Goal: Task Accomplishment & Management: Manage account settings

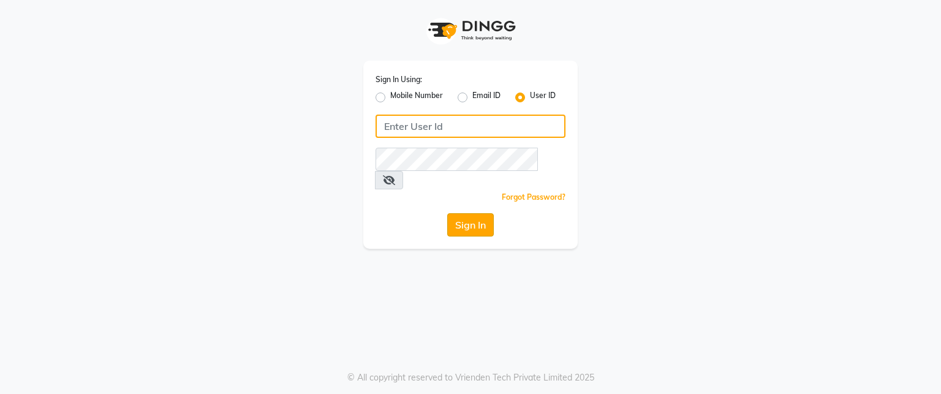
type input "desiresalon"
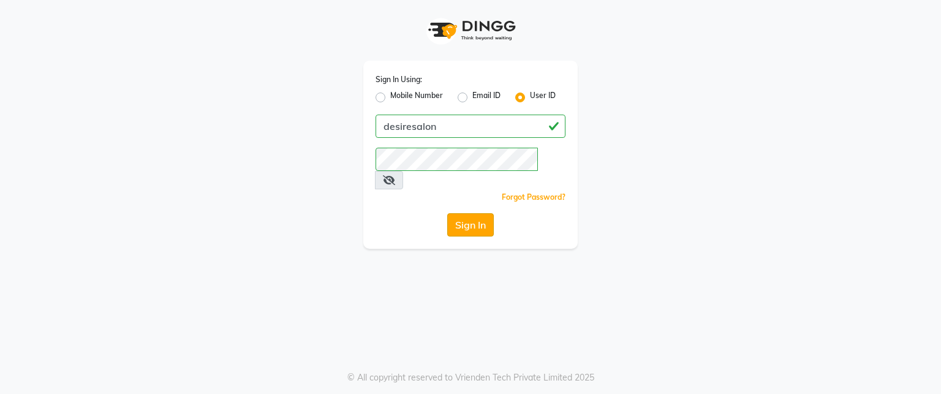
click at [470, 213] on button "Sign In" at bounding box center [470, 224] width 47 height 23
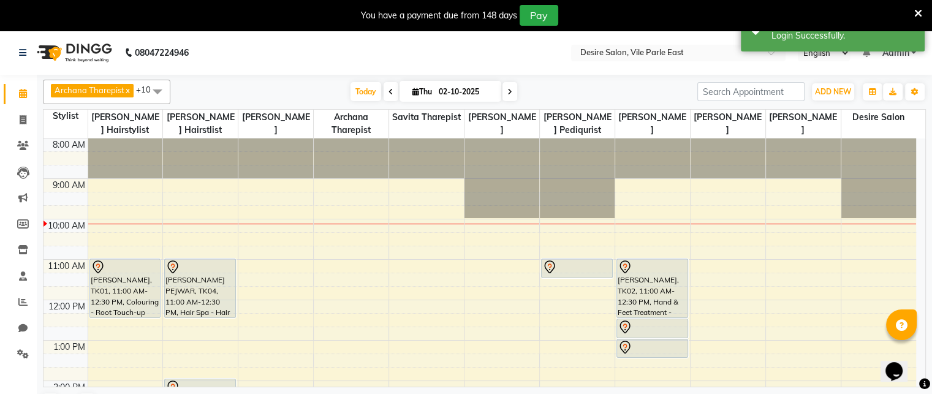
drag, startPoint x: 470, startPoint y: 203, endPoint x: 615, endPoint y: 136, distance: 159.5
click at [615, 136] on table "Stylist [PERSON_NAME] Hairstylist [PERSON_NAME] Hairstlist [PERSON_NAME] [PERSO…" at bounding box center [484, 248] width 883 height 278
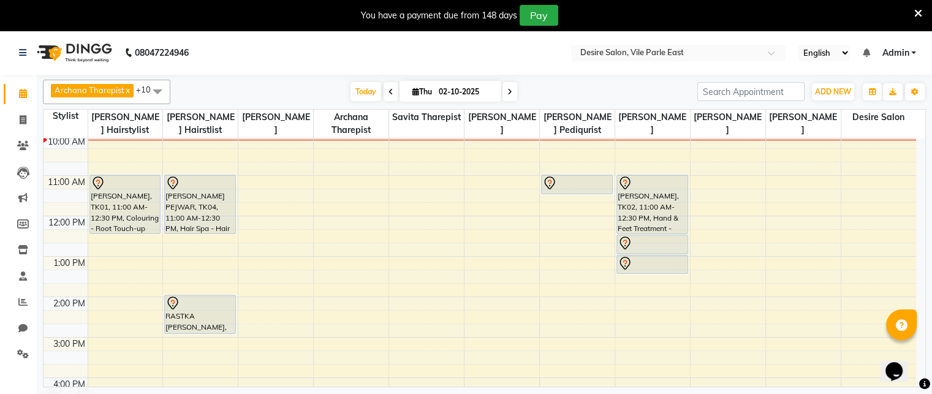
scroll to position [88, 0]
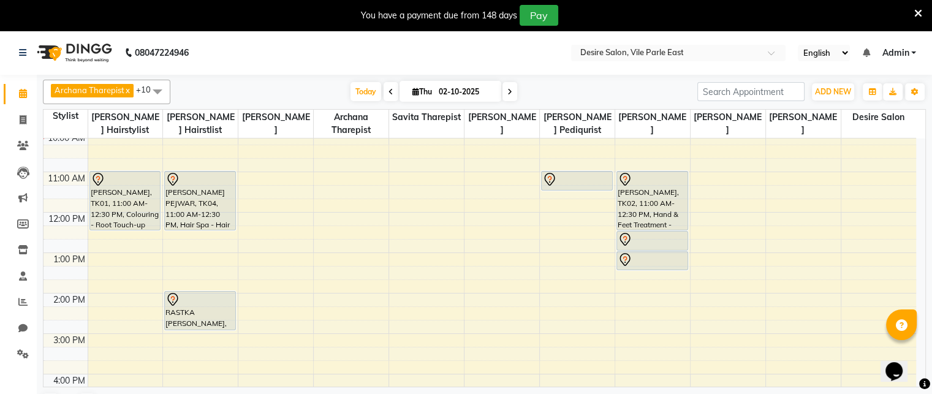
click at [512, 88] on span at bounding box center [509, 91] width 15 height 19
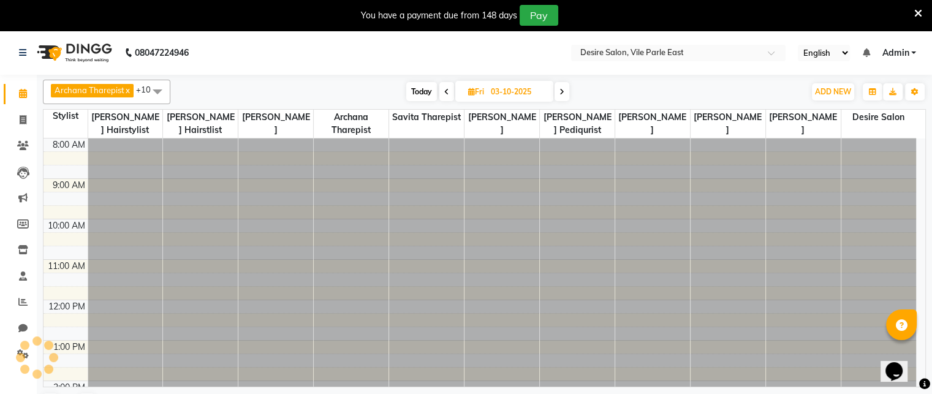
scroll to position [81, 0]
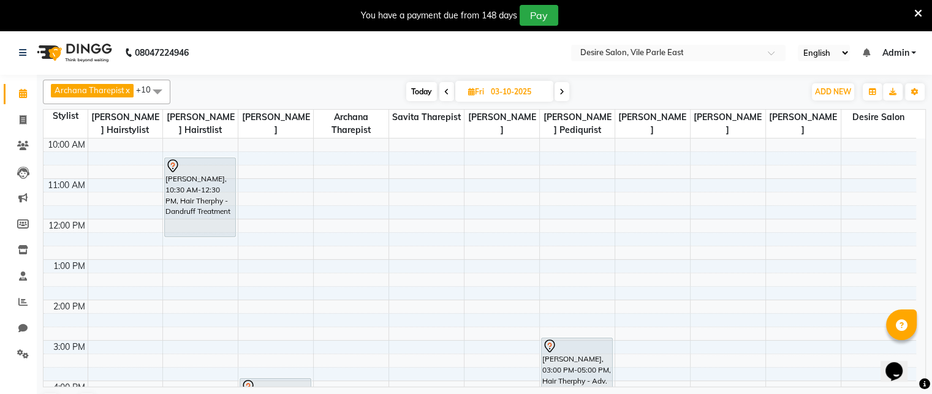
click at [562, 91] on icon at bounding box center [561, 91] width 5 height 7
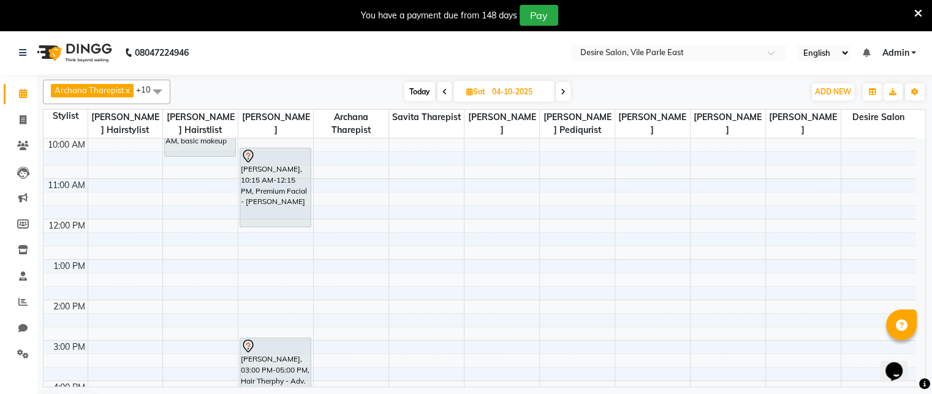
click at [564, 94] on icon at bounding box center [562, 91] width 5 height 7
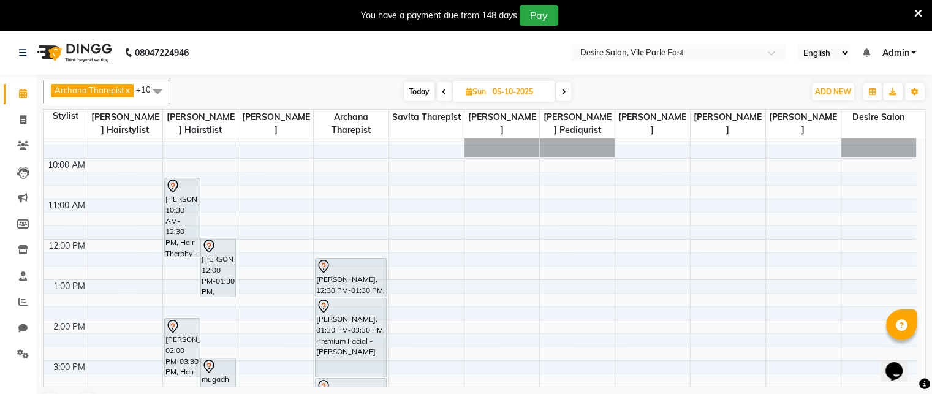
scroll to position [59, 0]
click at [560, 92] on span at bounding box center [563, 91] width 15 height 19
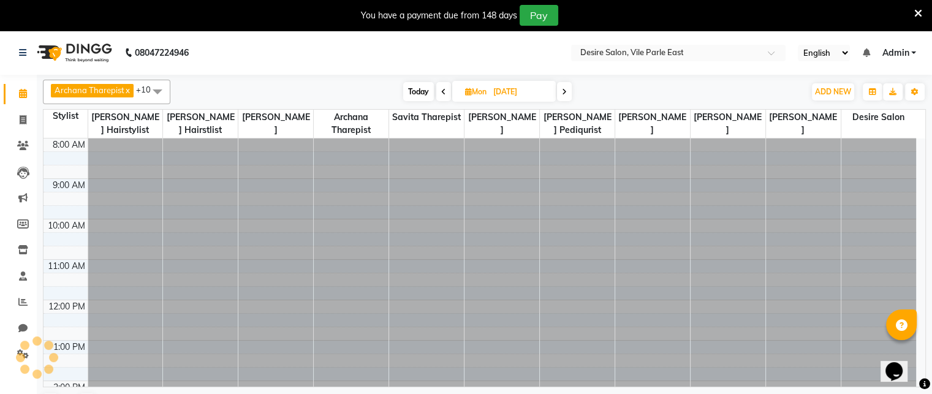
scroll to position [81, 0]
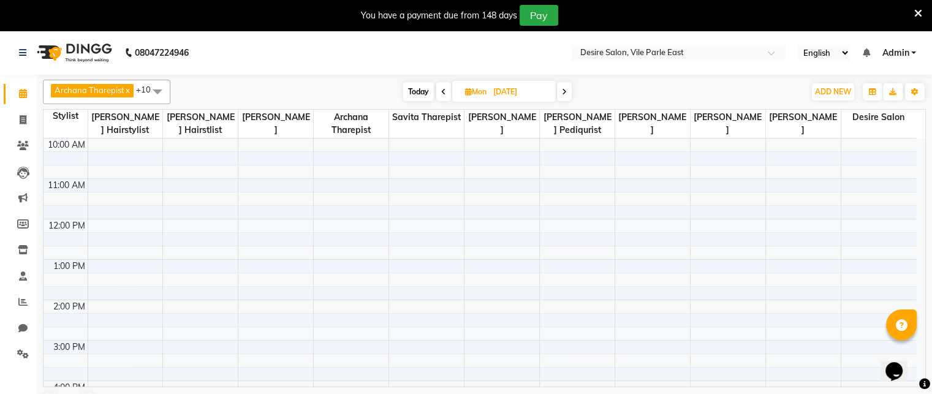
click at [560, 92] on span at bounding box center [564, 91] width 15 height 19
type input "[DATE]"
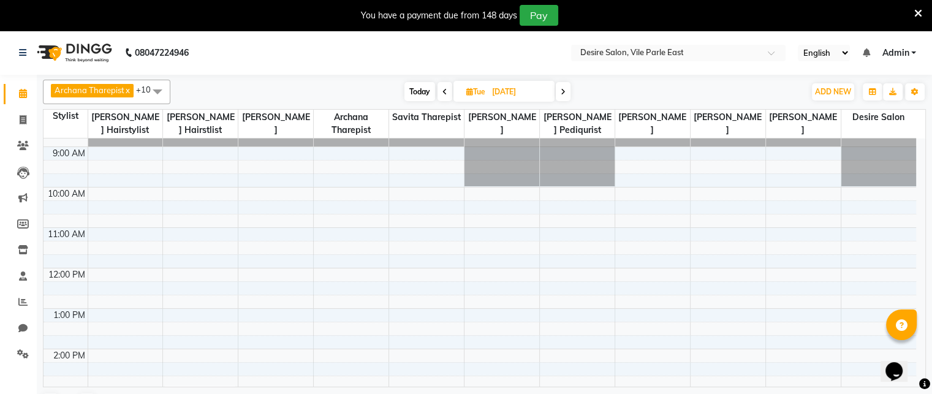
scroll to position [17, 0]
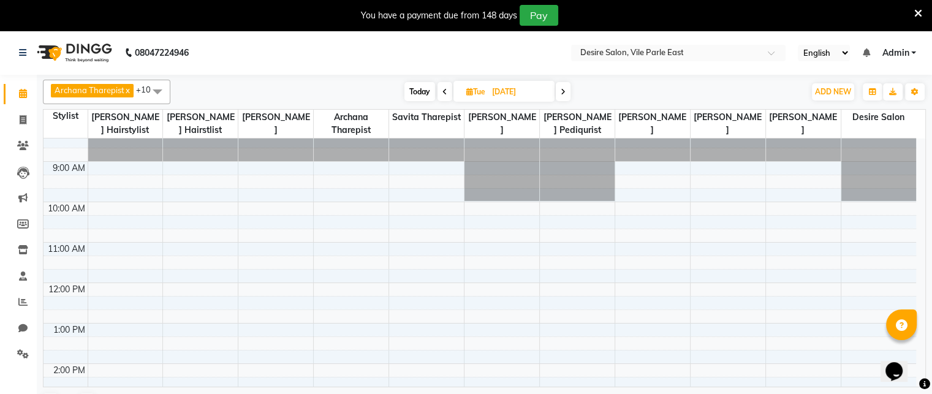
click at [466, 94] on icon at bounding box center [469, 92] width 7 height 8
select select "10"
select select "2025"
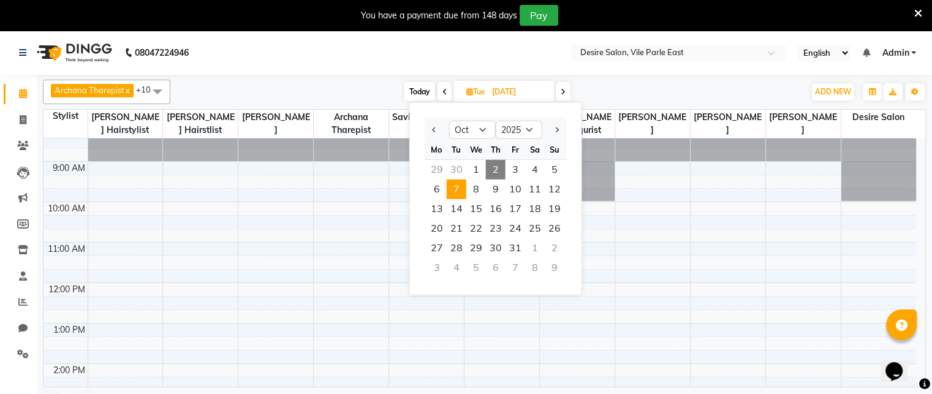
click at [498, 173] on span "2" at bounding box center [496, 170] width 20 height 20
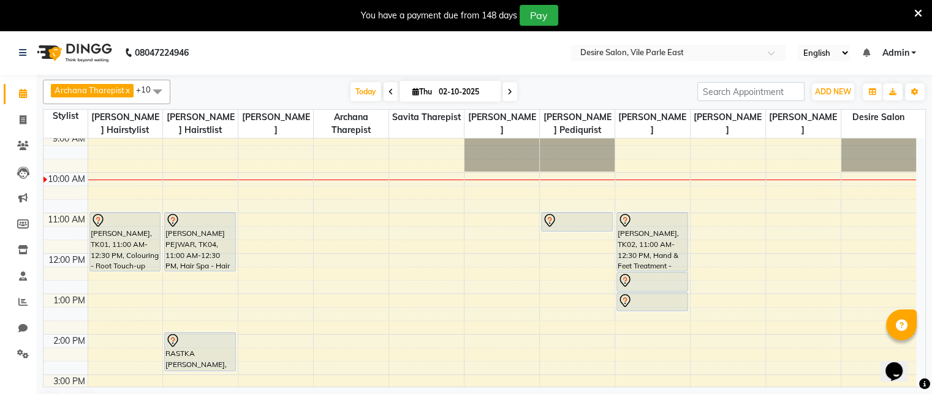
scroll to position [42, 0]
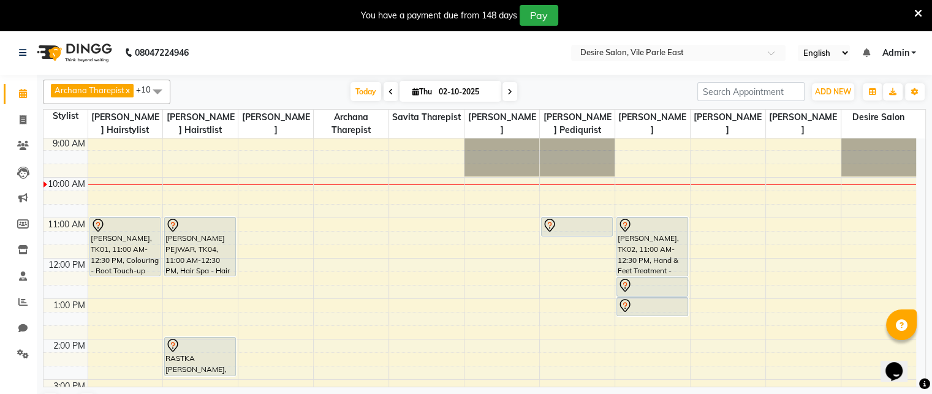
click at [509, 91] on icon at bounding box center [509, 91] width 5 height 7
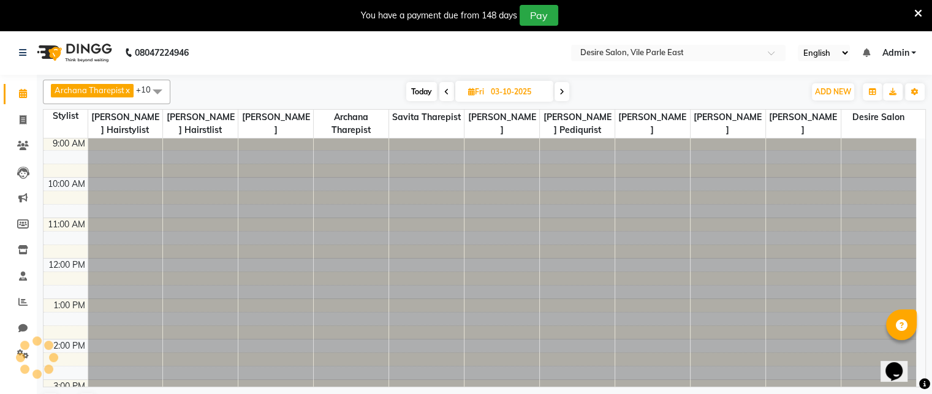
scroll to position [81, 0]
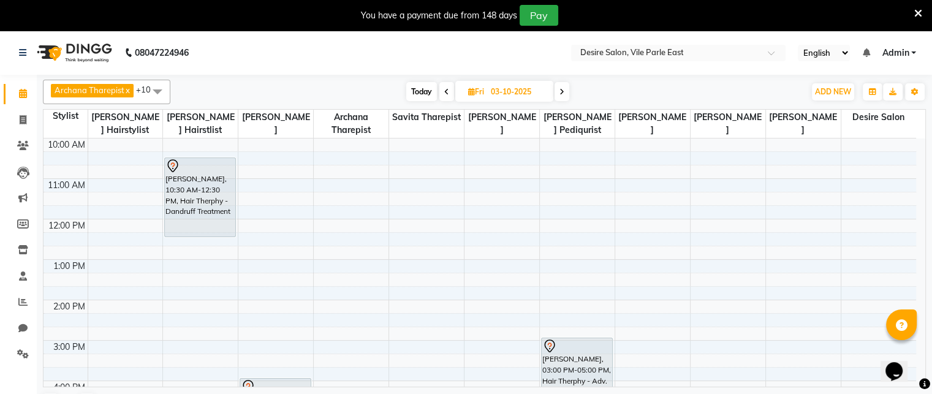
click at [560, 91] on icon at bounding box center [561, 91] width 5 height 7
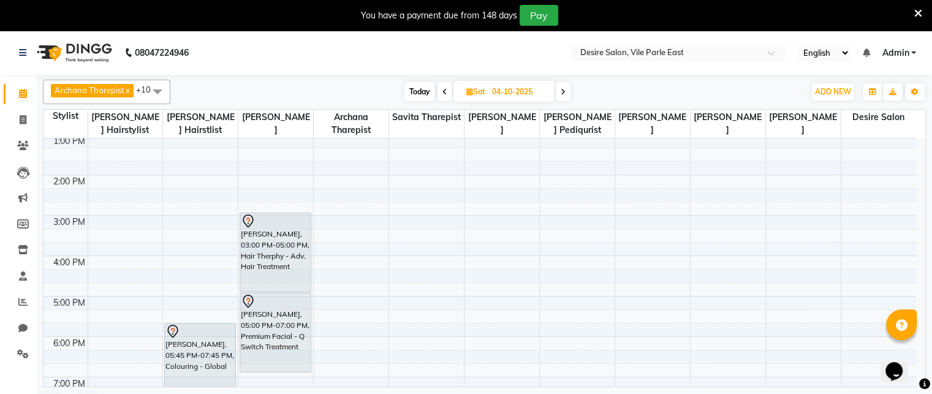
scroll to position [208, 0]
click at [418, 92] on span "Today" at bounding box center [419, 91] width 31 height 19
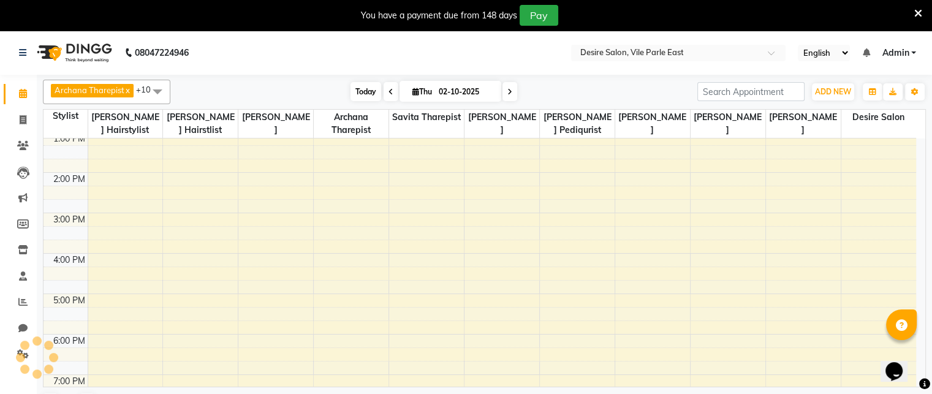
scroll to position [81, 0]
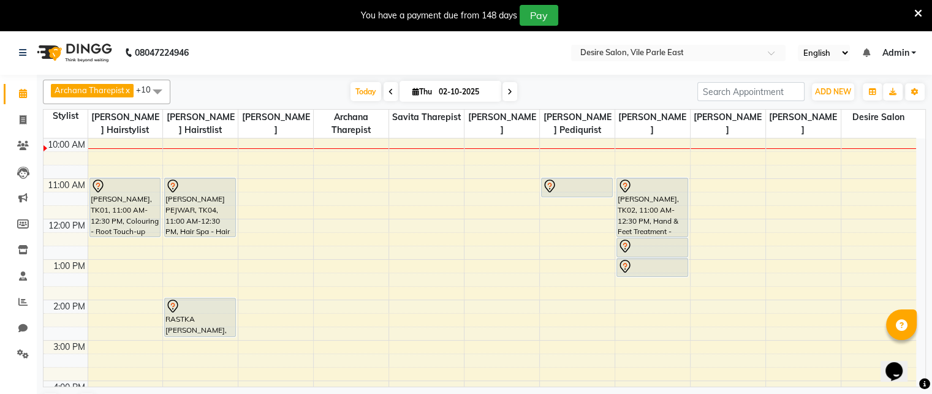
click at [511, 89] on span at bounding box center [509, 91] width 15 height 19
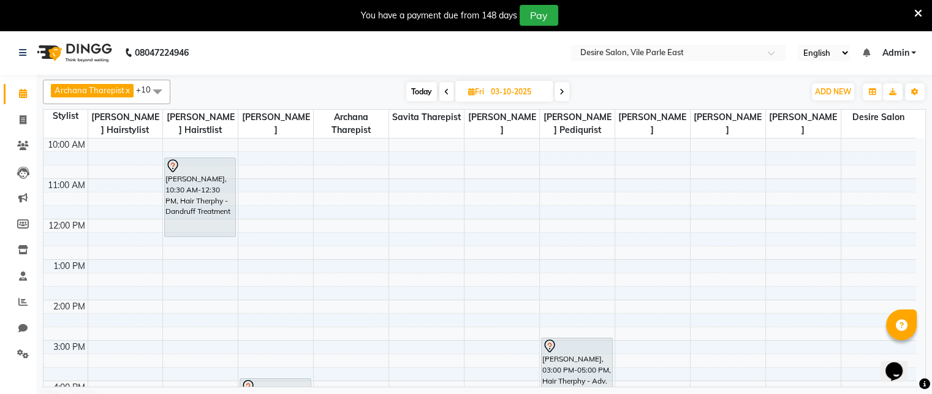
click at [563, 90] on icon at bounding box center [561, 91] width 5 height 7
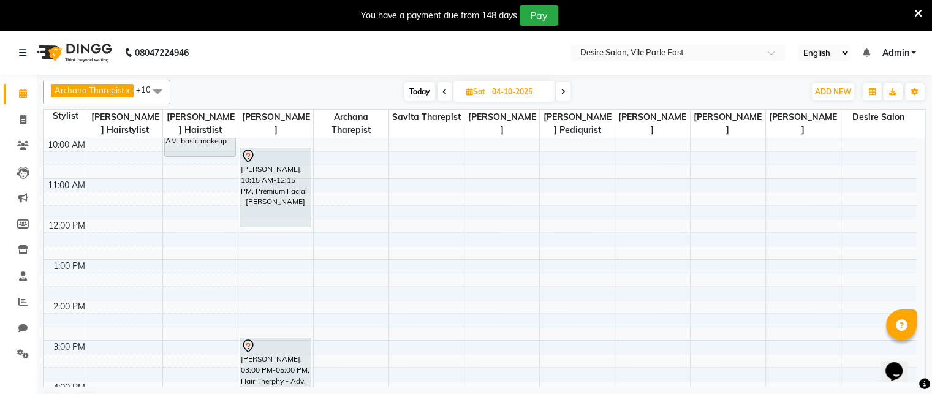
click at [564, 90] on icon at bounding box center [562, 91] width 5 height 7
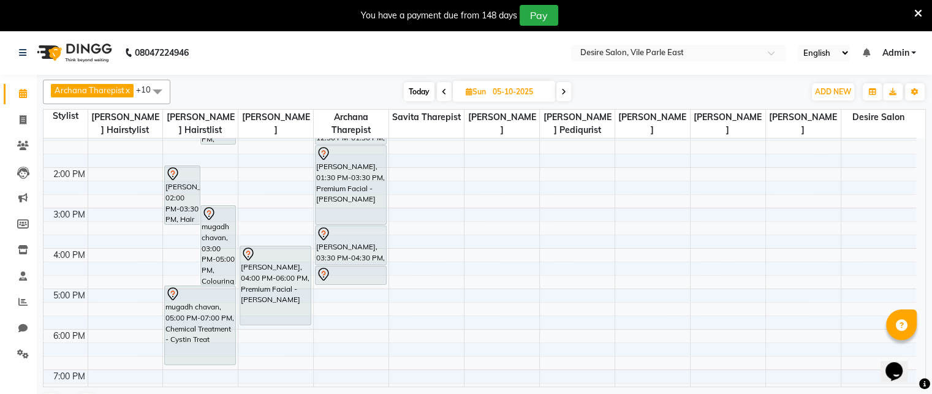
scroll to position [215, 0]
click at [565, 90] on icon at bounding box center [563, 91] width 5 height 7
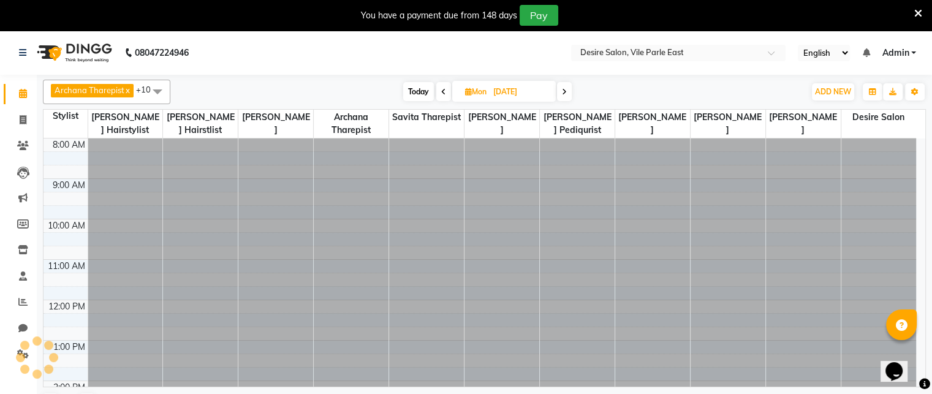
scroll to position [81, 0]
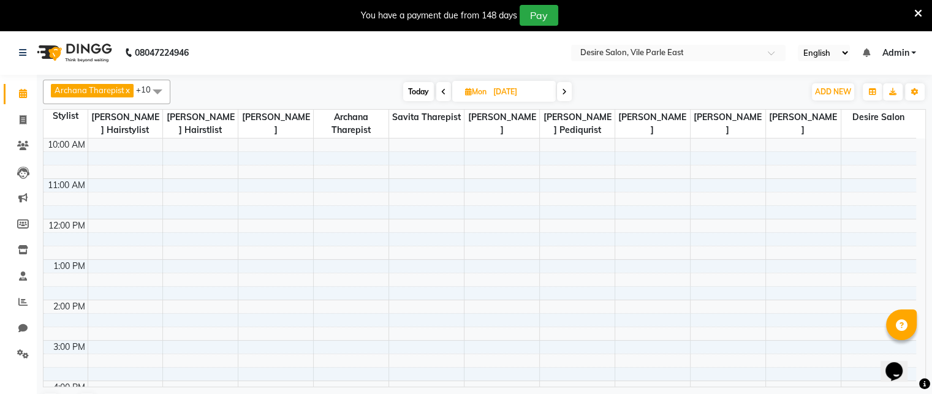
click at [565, 90] on icon at bounding box center [564, 91] width 5 height 7
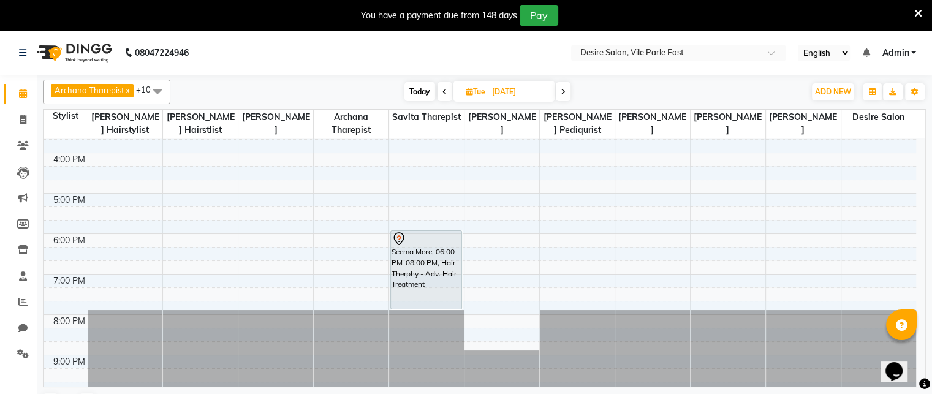
click at [414, 89] on span "Today" at bounding box center [419, 91] width 31 height 19
type input "02-10-2025"
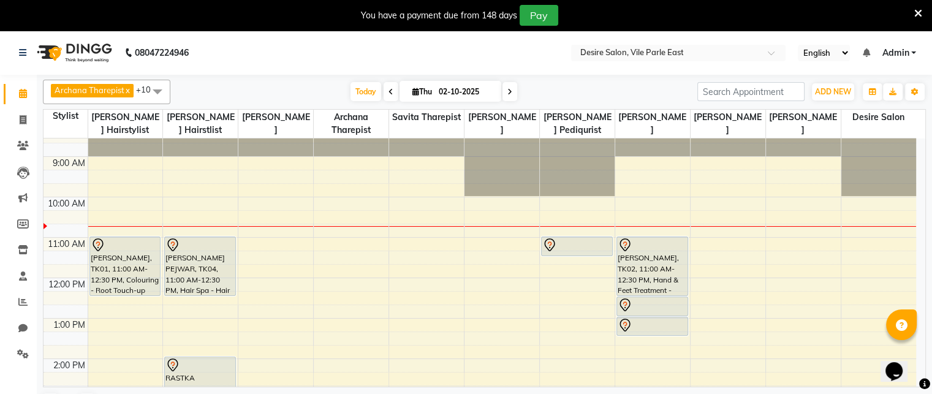
scroll to position [0, 0]
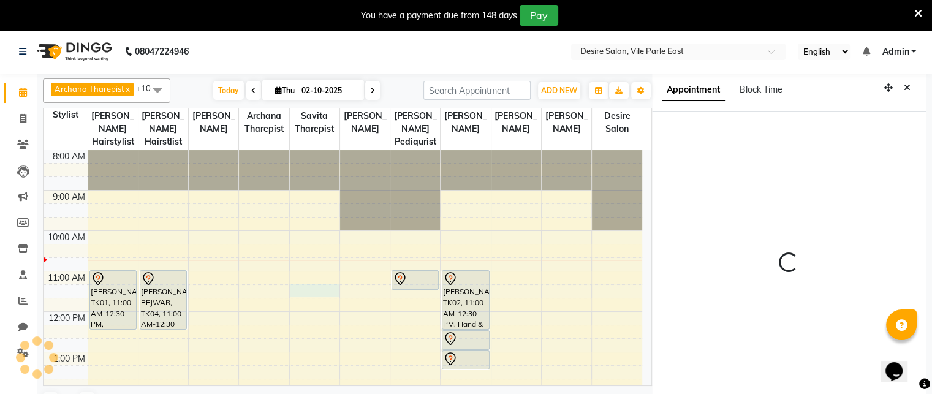
select select "75803"
select select "tentative"
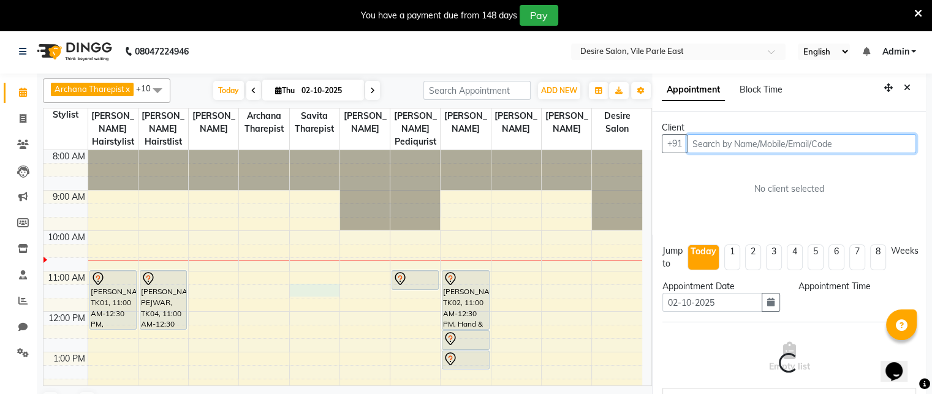
scroll to position [34, 0]
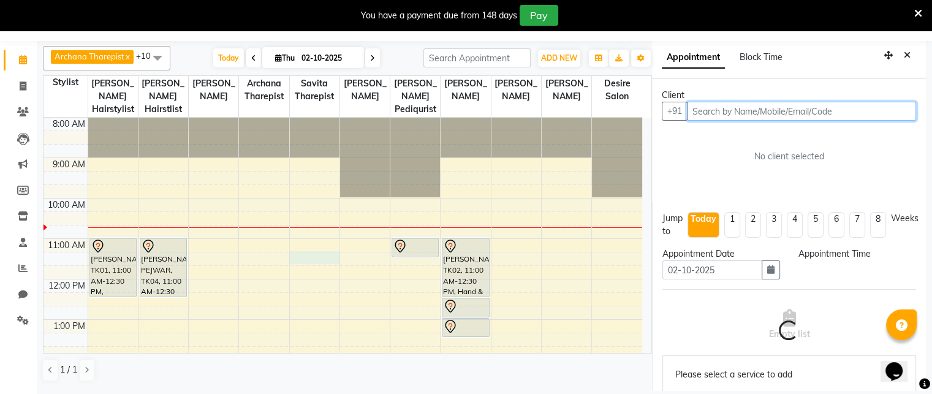
select select "675"
click at [703, 113] on input "text" at bounding box center [801, 111] width 229 height 19
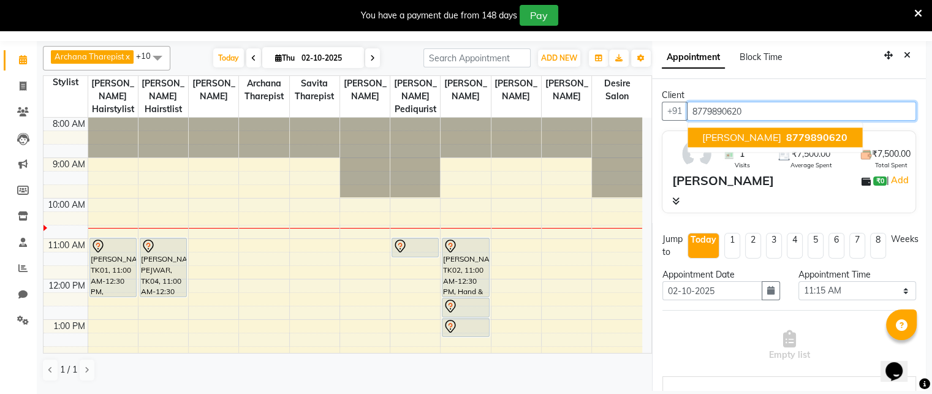
click at [735, 134] on span "[PERSON_NAME]" at bounding box center [741, 137] width 79 height 12
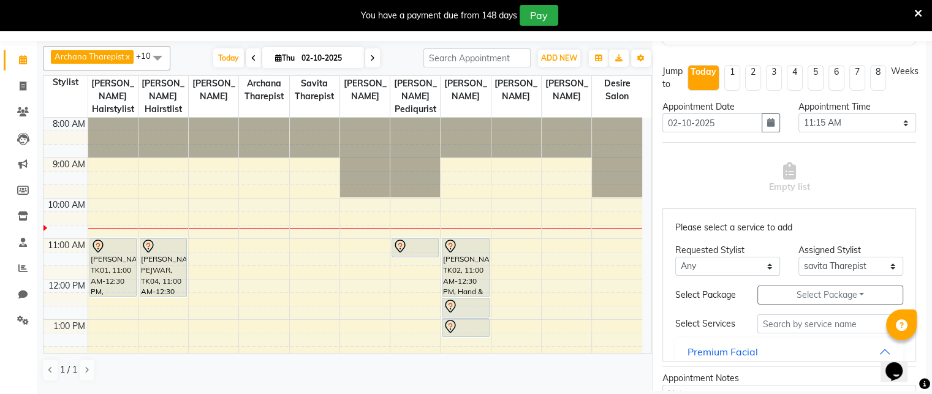
scroll to position [169, 0]
type input "8779890620"
click at [707, 261] on select "Any [PERSON_NAME] [PERSON_NAME] Pediqurist [PERSON_NAME] desire salon [PERSON_N…" at bounding box center [727, 264] width 105 height 19
select select "75803"
click at [675, 255] on select "Any [PERSON_NAME] [PERSON_NAME] Pediqurist [PERSON_NAME] desire salon [PERSON_N…" at bounding box center [727, 264] width 105 height 19
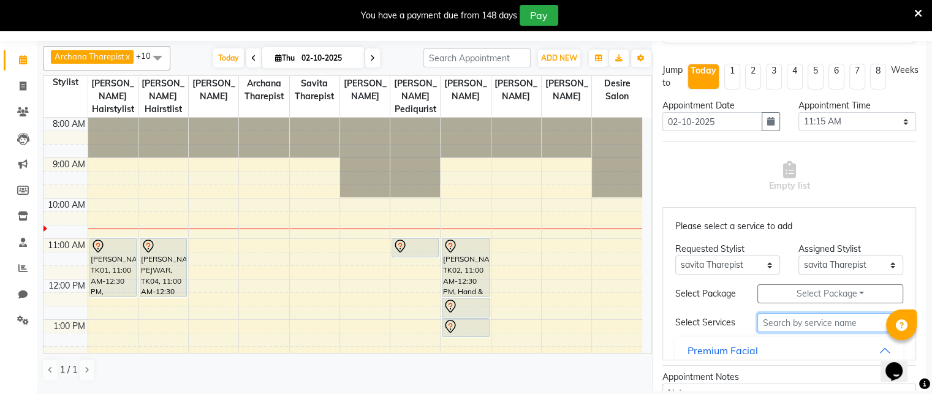
click at [771, 332] on input "text" at bounding box center [830, 322] width 146 height 19
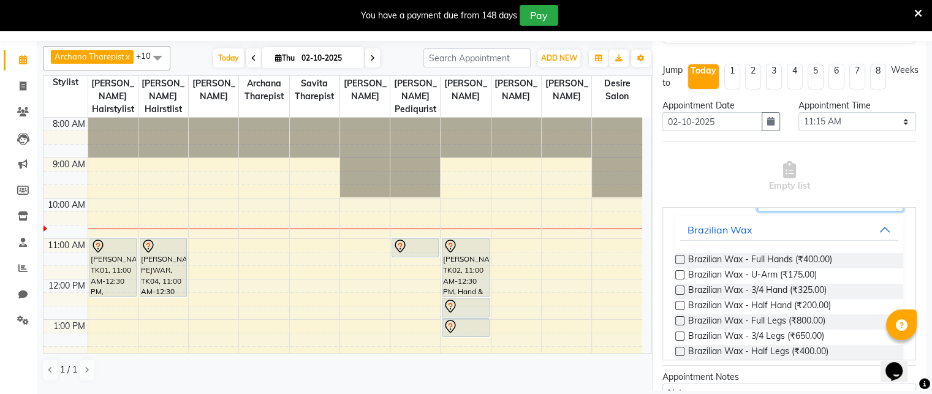
scroll to position [123, 0]
type input "wax"
click at [681, 262] on label at bounding box center [679, 257] width 9 height 9
click at [681, 263] on input "checkbox" at bounding box center [679, 259] width 8 height 8
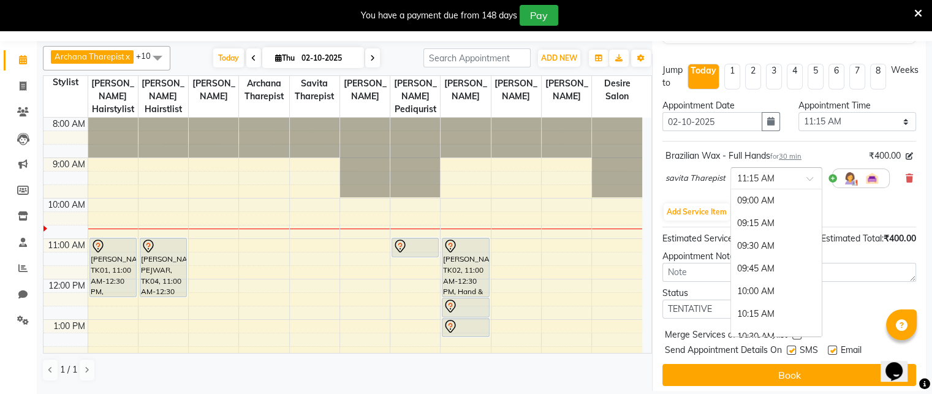
click at [776, 175] on input "text" at bounding box center [764, 177] width 54 height 13
click at [764, 222] on div "11:30 AM" at bounding box center [776, 224] width 91 height 23
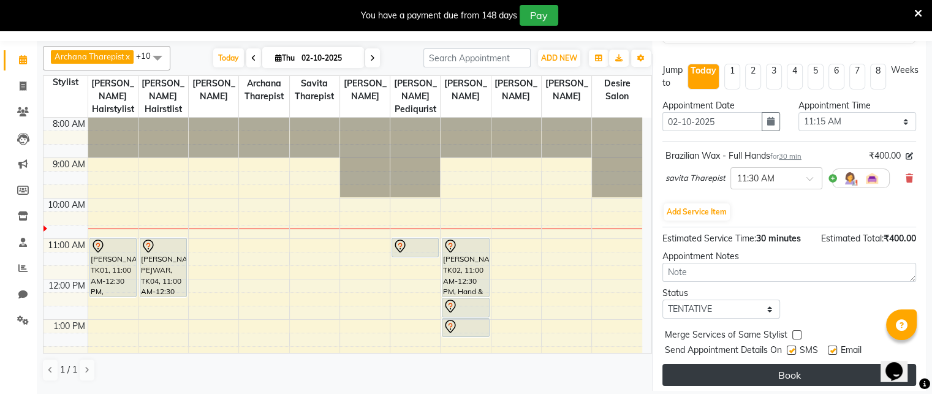
click at [793, 369] on button "Book" at bounding box center [789, 375] width 254 height 22
select select "75803"
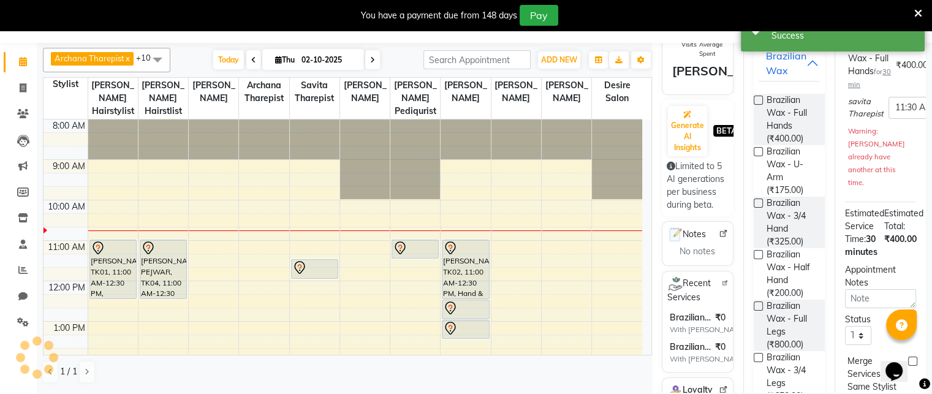
scroll to position [0, 0]
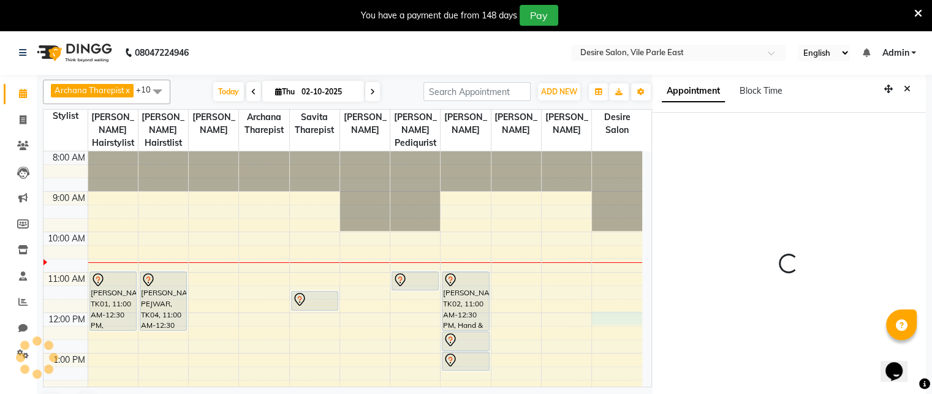
select select "720"
select select "86566"
select select "tentative"
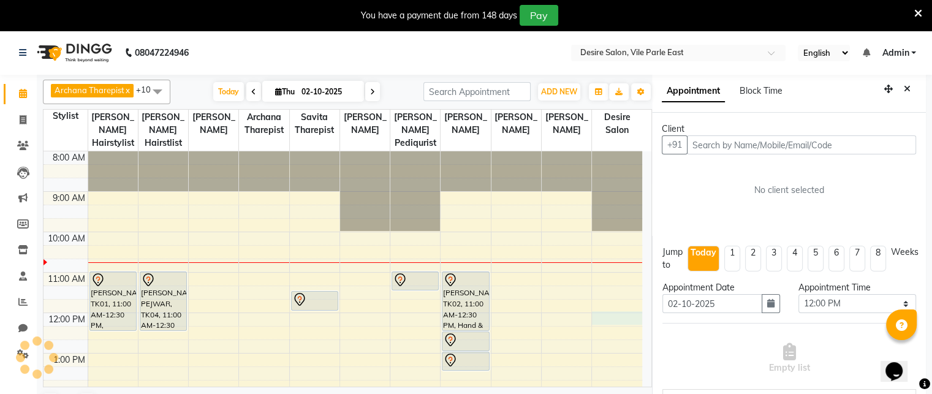
scroll to position [34, 0]
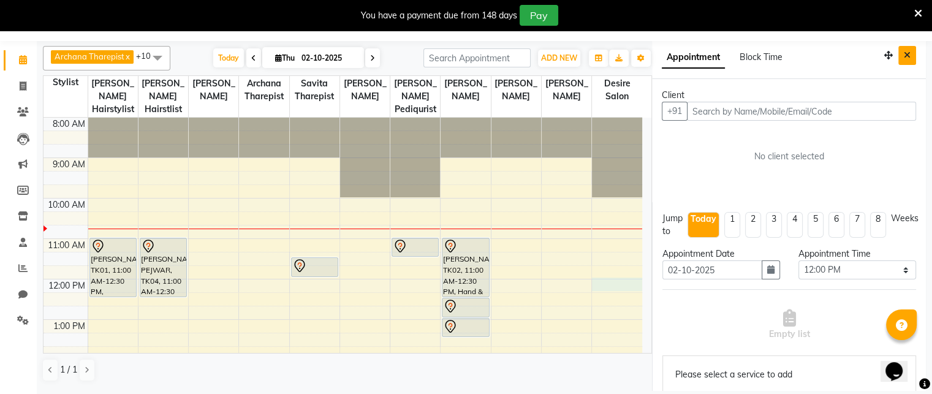
click at [903, 52] on icon "Close" at bounding box center [906, 55] width 7 height 9
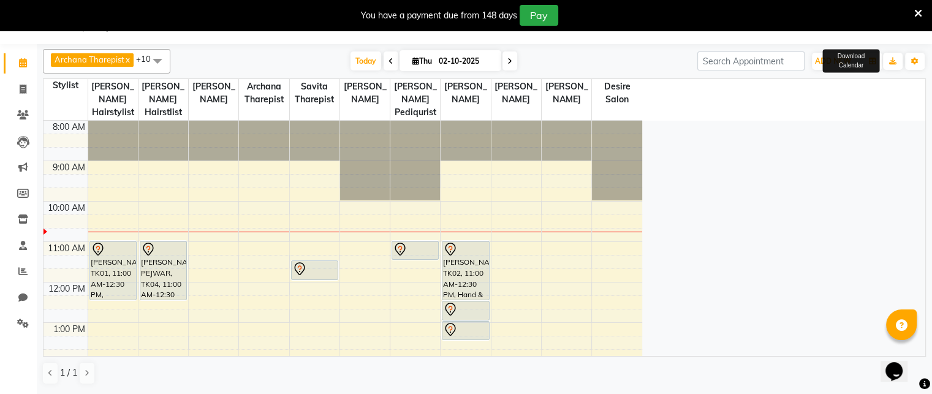
scroll to position [31, 0]
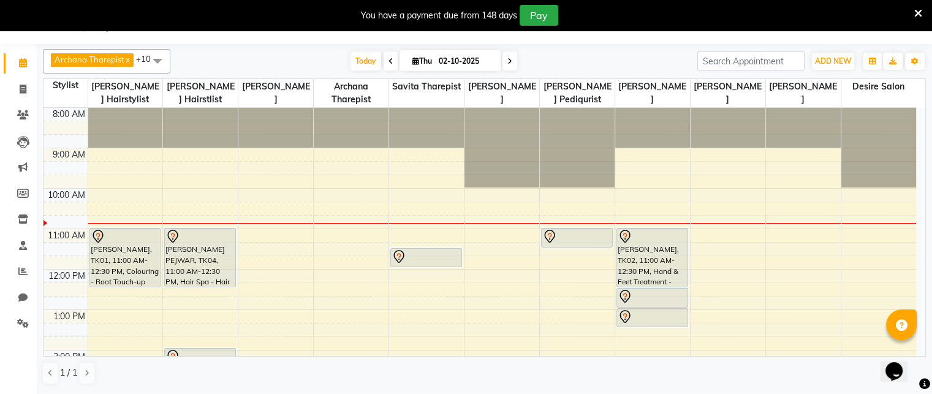
click at [388, 58] on icon at bounding box center [390, 61] width 5 height 7
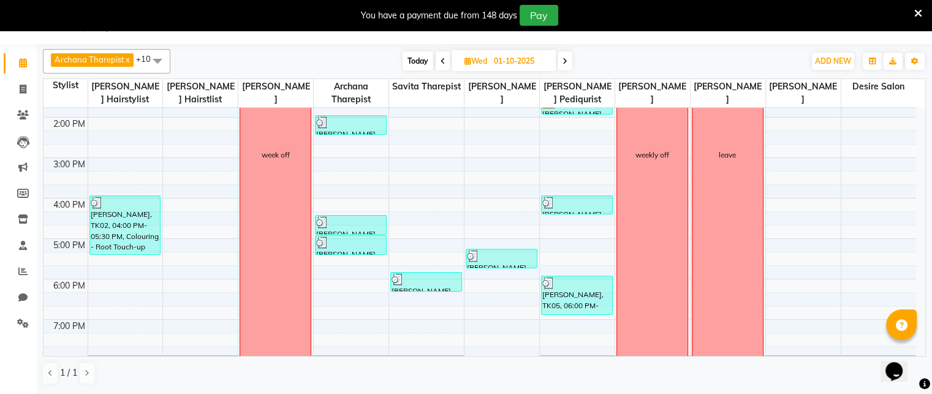
scroll to position [235, 0]
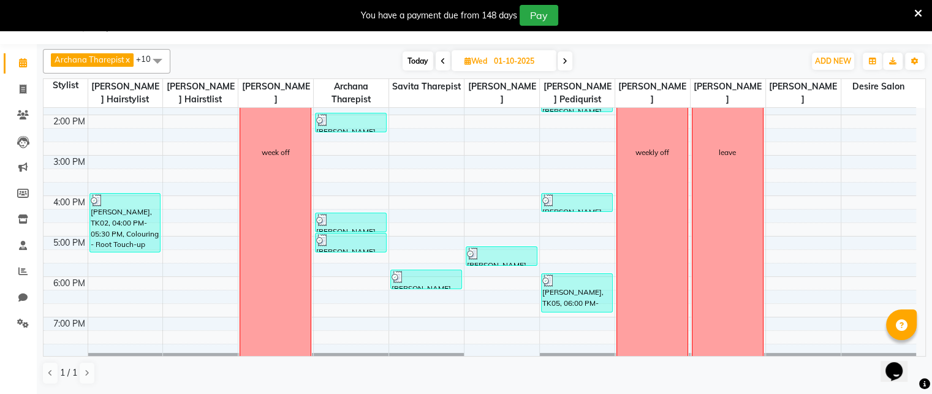
click at [415, 59] on span "Today" at bounding box center [417, 60] width 31 height 19
type input "02-10-2025"
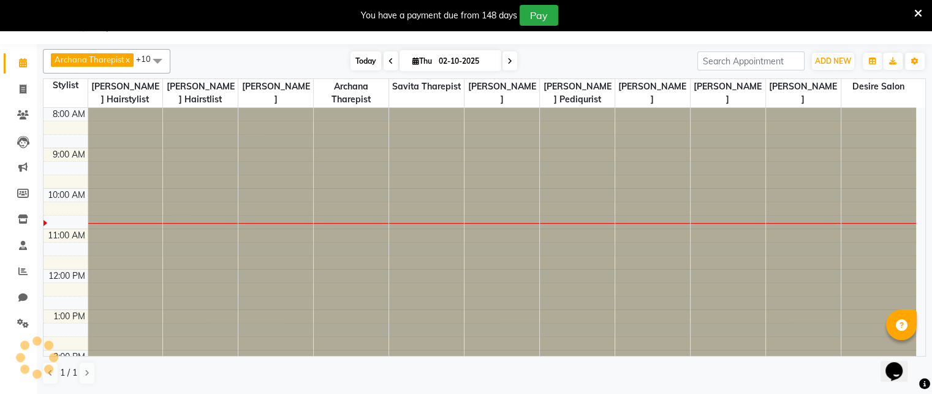
scroll to position [81, 0]
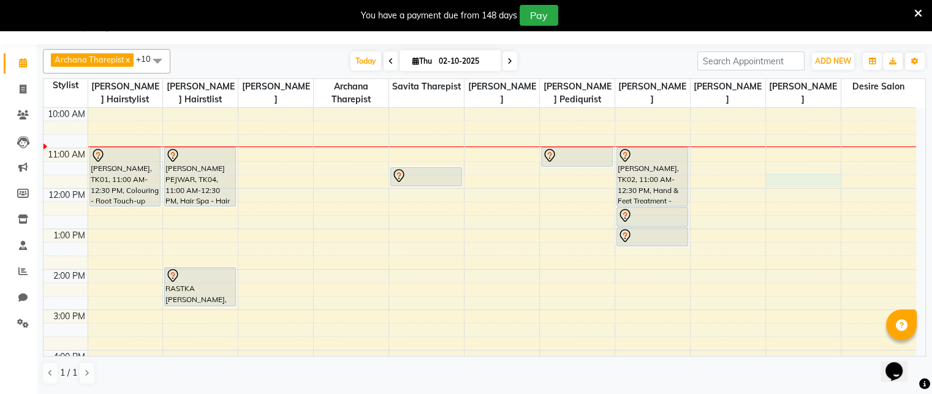
click at [772, 181] on div "8:00 AM 9:00 AM 10:00 AM 11:00 AM 12:00 PM 1:00 PM 2:00 PM 3:00 PM 4:00 PM 5:00…" at bounding box center [479, 309] width 872 height 565
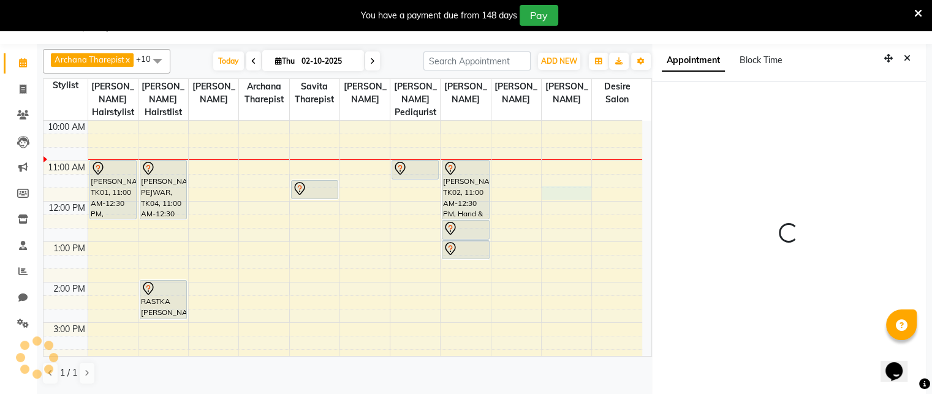
scroll to position [34, 0]
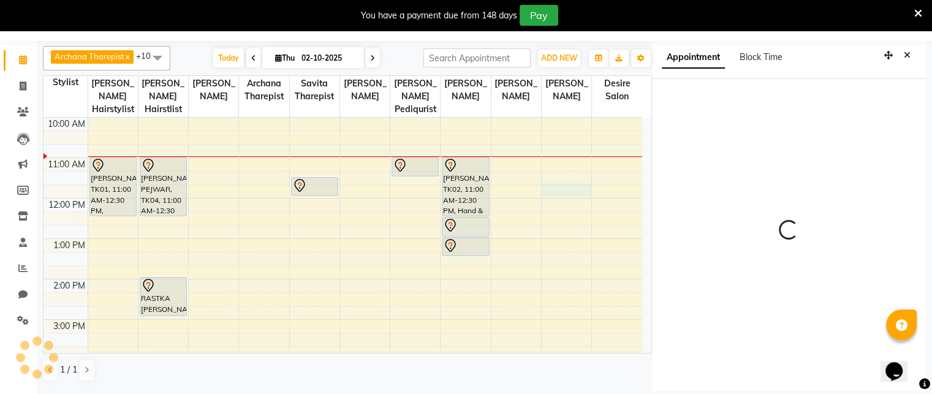
select select "705"
select select "75805"
select select "tentative"
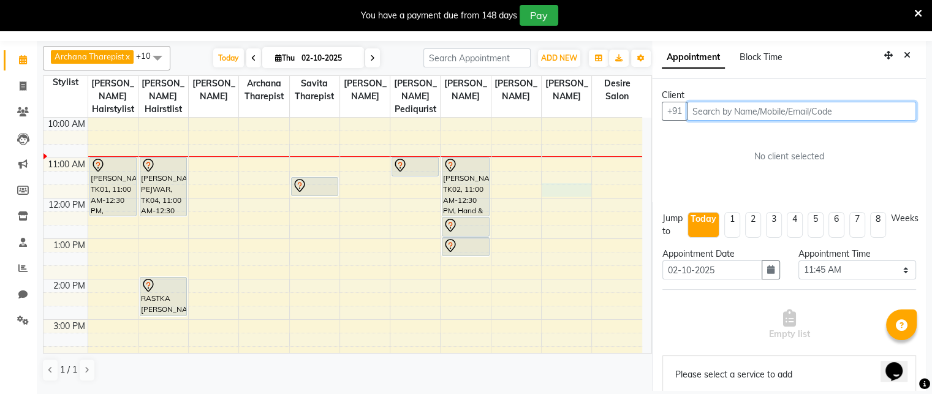
click at [703, 115] on input "text" at bounding box center [801, 111] width 229 height 19
type input "r"
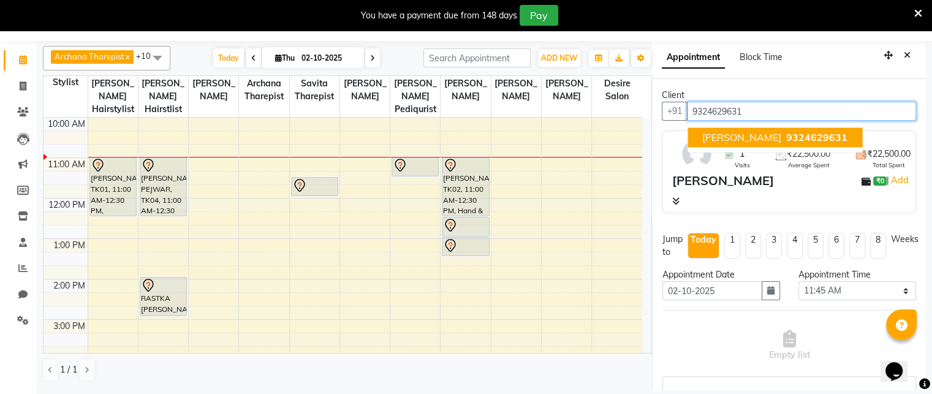
click at [733, 138] on span "[PERSON_NAME]" at bounding box center [741, 137] width 79 height 12
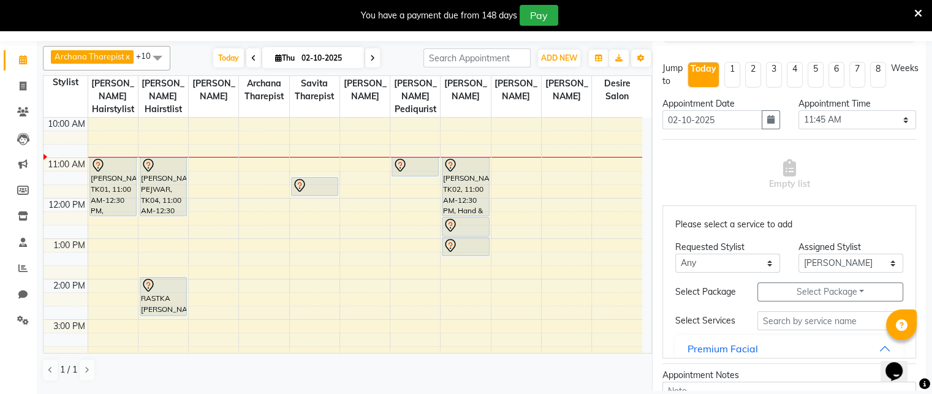
scroll to position [172, 0]
type input "9324629631"
click at [769, 330] on input "text" at bounding box center [830, 320] width 146 height 19
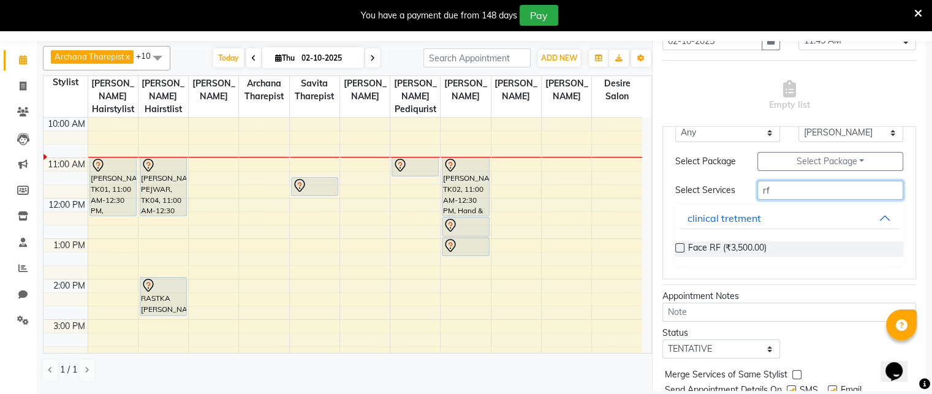
scroll to position [64, 0]
type input "rf"
click at [677, 246] on label at bounding box center [679, 247] width 9 height 9
click at [677, 246] on input "checkbox" at bounding box center [679, 249] width 8 height 8
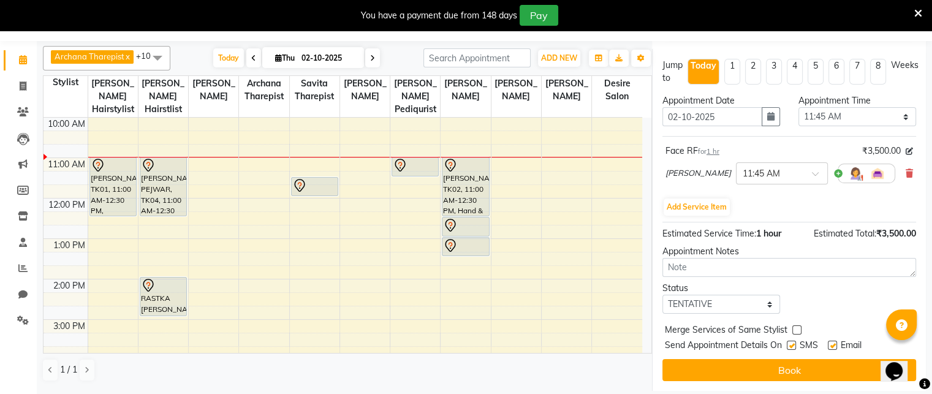
scroll to position [183, 0]
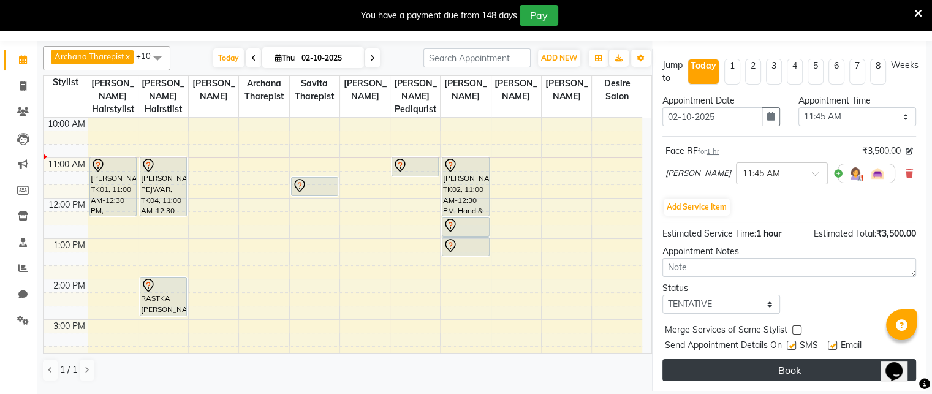
click at [772, 360] on button "Book" at bounding box center [789, 370] width 254 height 22
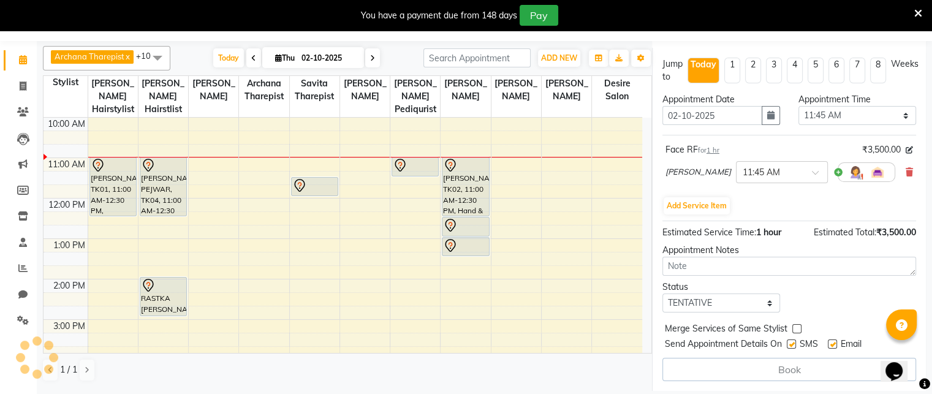
select select "75805"
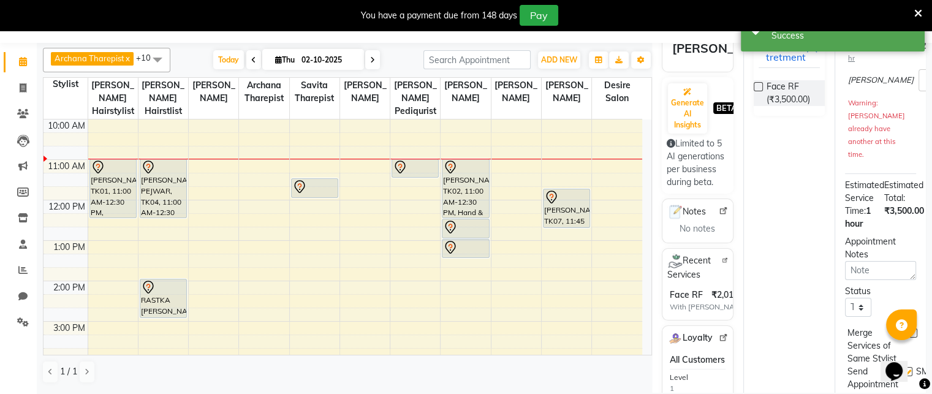
scroll to position [0, 0]
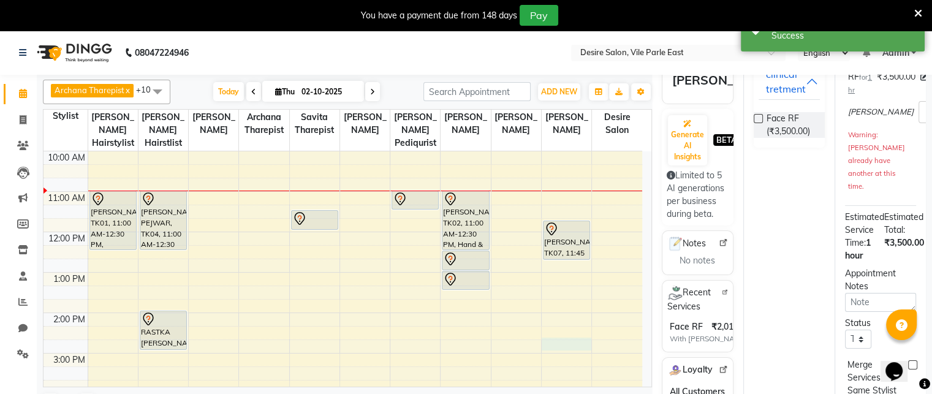
click at [582, 335] on div "8:00 AM 9:00 AM 10:00 AM 11:00 AM 12:00 PM 1:00 PM 2:00 PM 3:00 PM 4:00 PM 5:00…" at bounding box center [342, 352] width 598 height 565
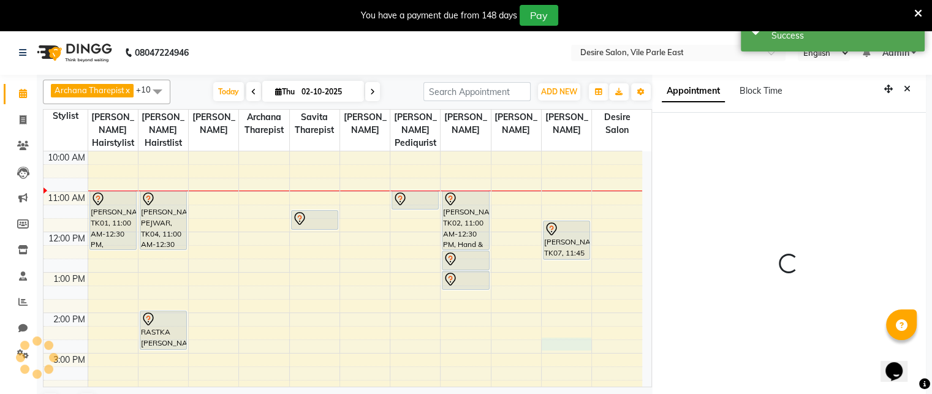
select select "885"
select select "75805"
select select "tentative"
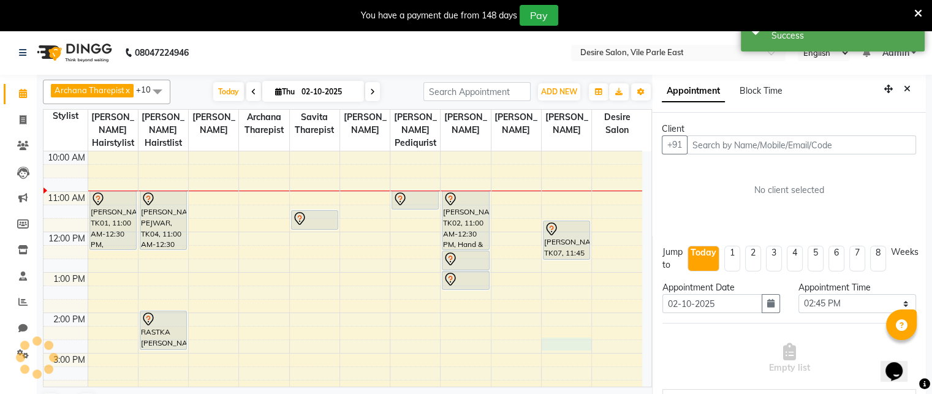
scroll to position [34, 0]
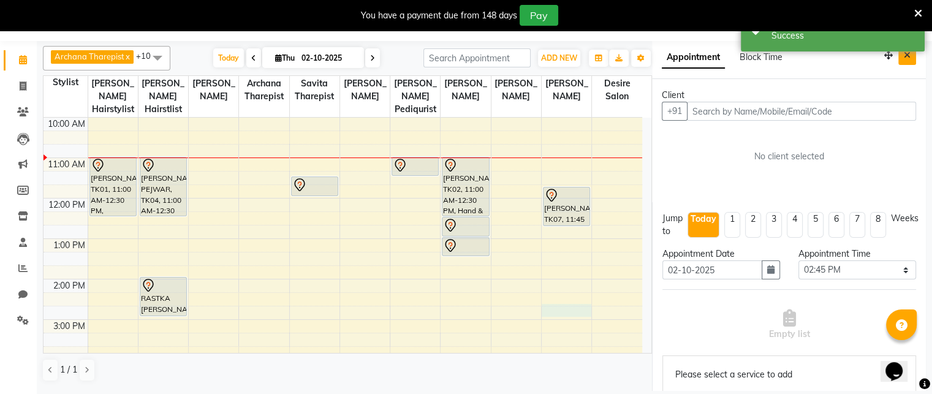
click at [903, 53] on icon "Close" at bounding box center [906, 55] width 7 height 9
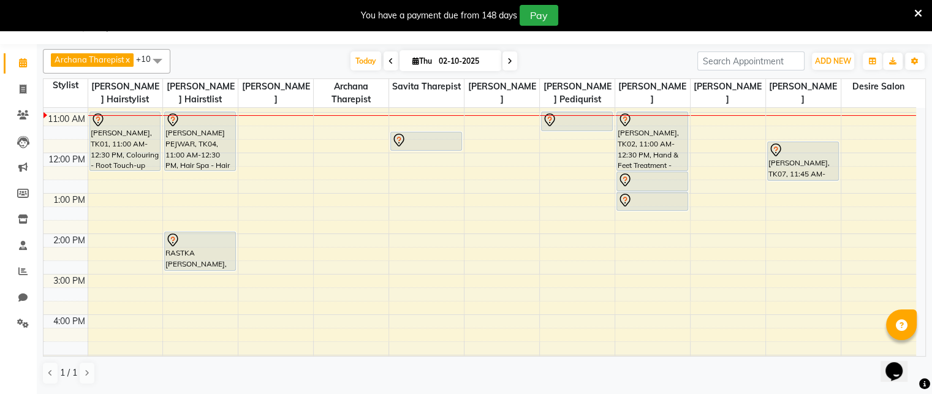
scroll to position [118, 0]
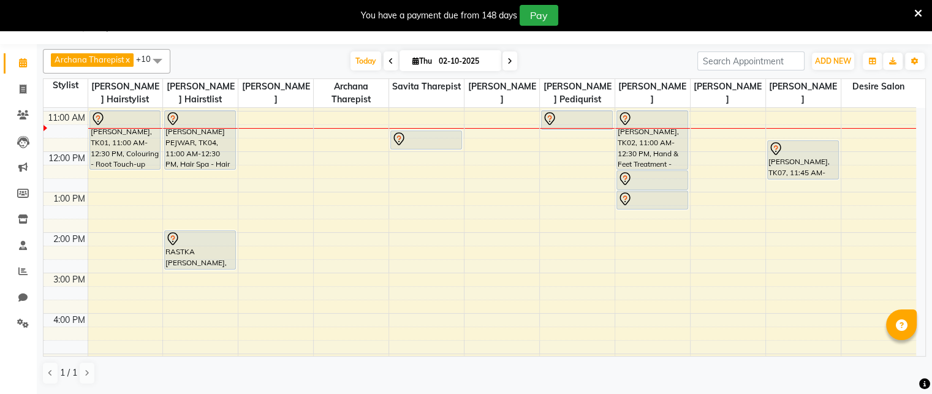
click at [507, 58] on icon at bounding box center [509, 61] width 5 height 7
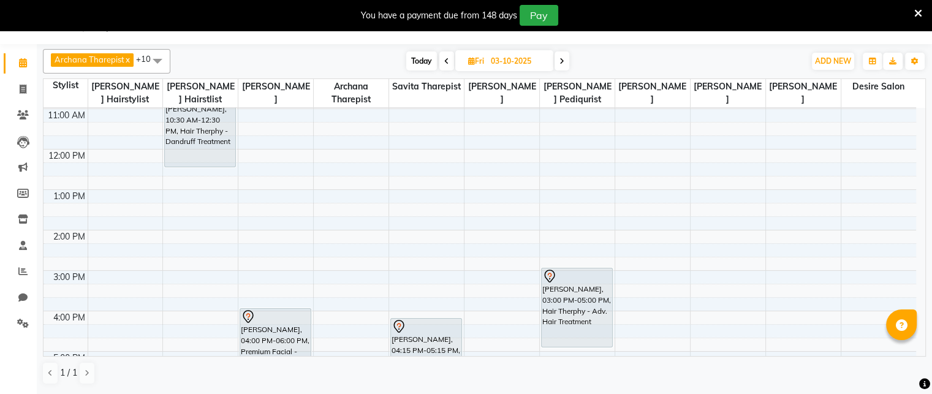
scroll to position [213, 0]
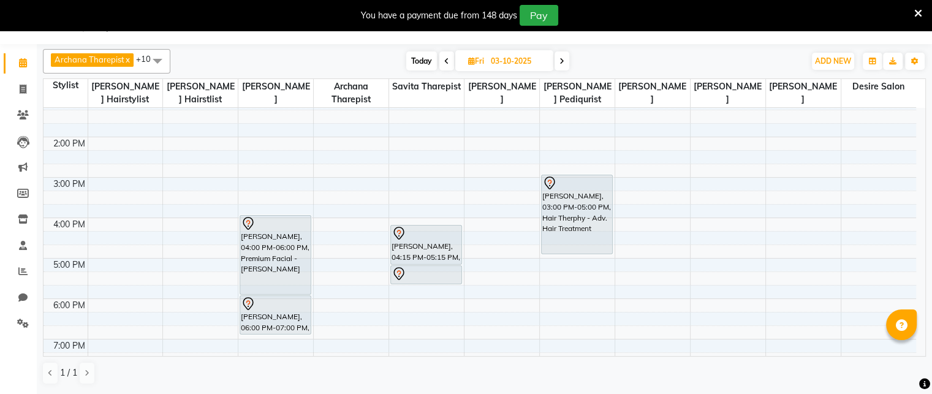
click at [560, 61] on icon at bounding box center [561, 61] width 5 height 7
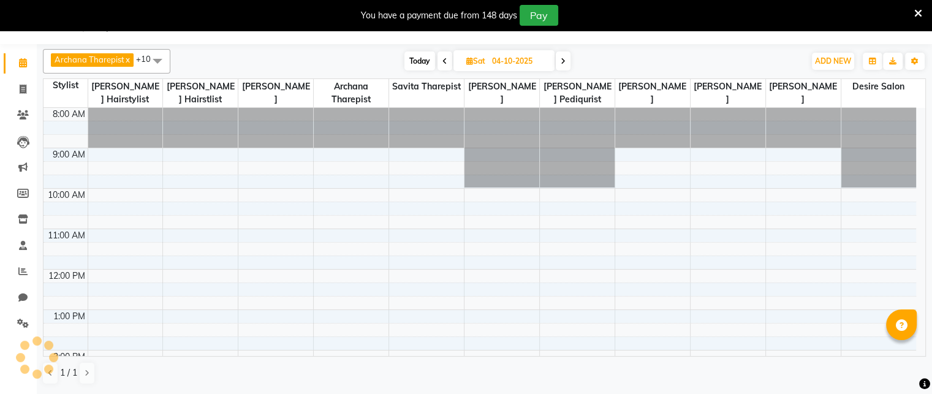
scroll to position [120, 0]
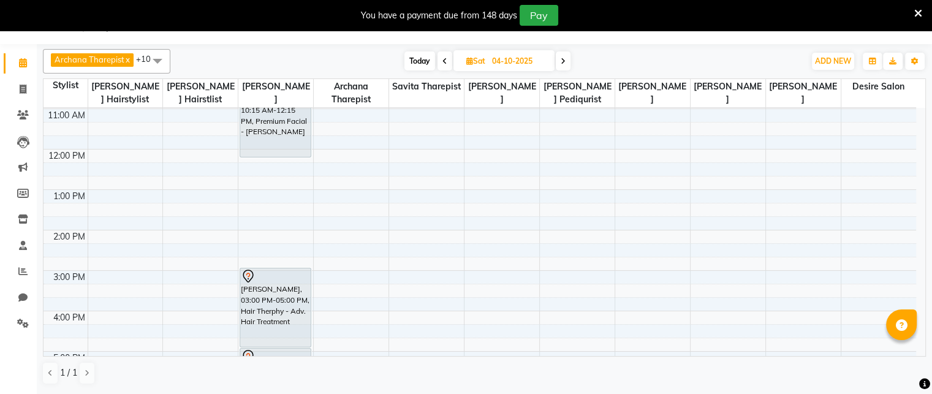
click at [423, 60] on span "Today" at bounding box center [419, 60] width 31 height 19
type input "02-10-2025"
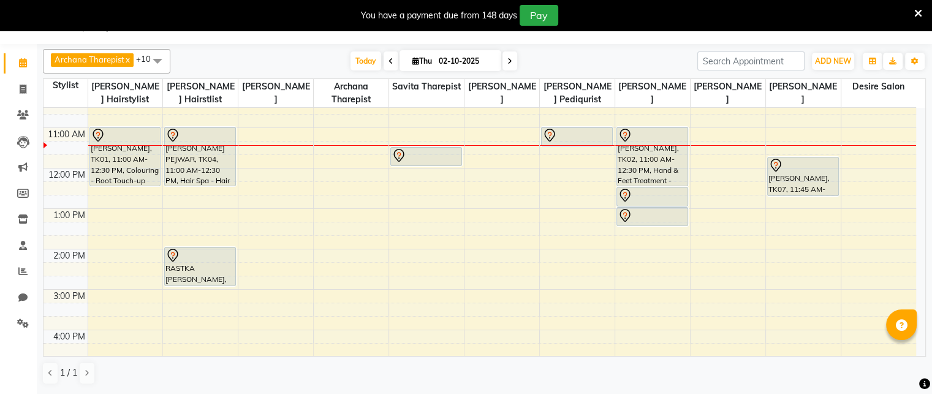
scroll to position [111, 0]
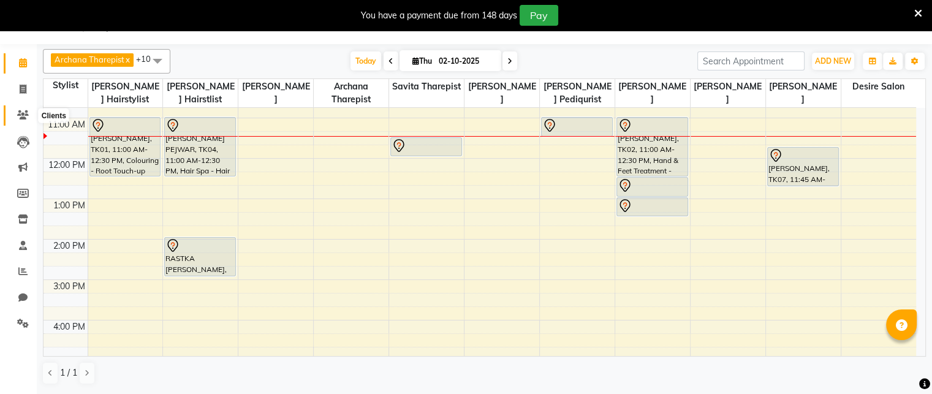
click at [23, 115] on icon at bounding box center [23, 114] width 12 height 9
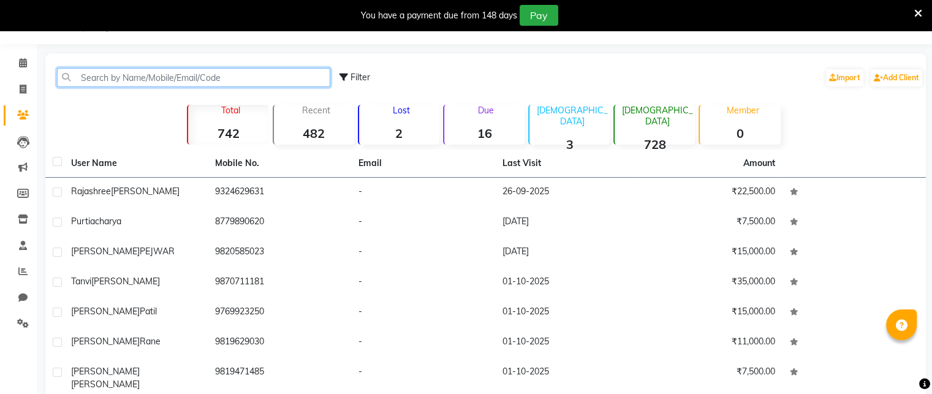
click at [120, 78] on input "text" at bounding box center [193, 77] width 273 height 19
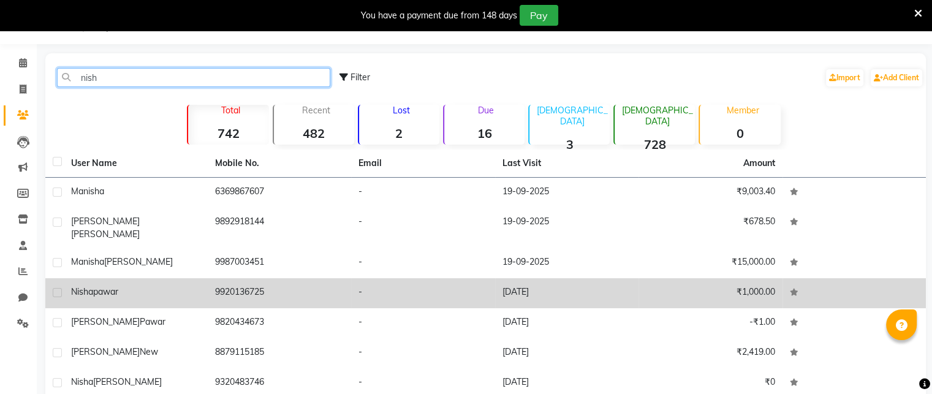
type input "nish"
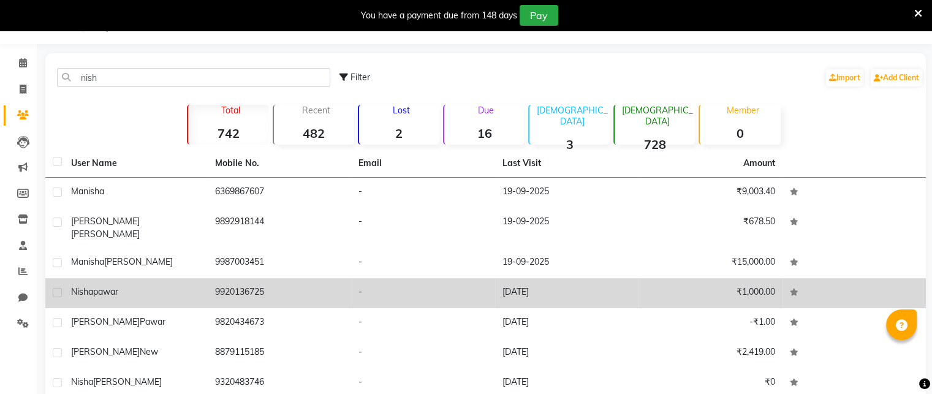
click at [153, 290] on td "[PERSON_NAME]" at bounding box center [136, 293] width 144 height 30
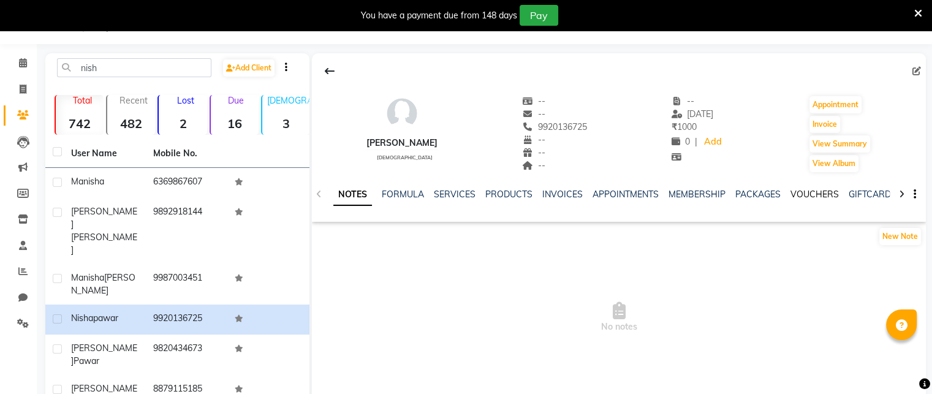
click at [821, 195] on link "VOUCHERS" at bounding box center [814, 194] width 48 height 11
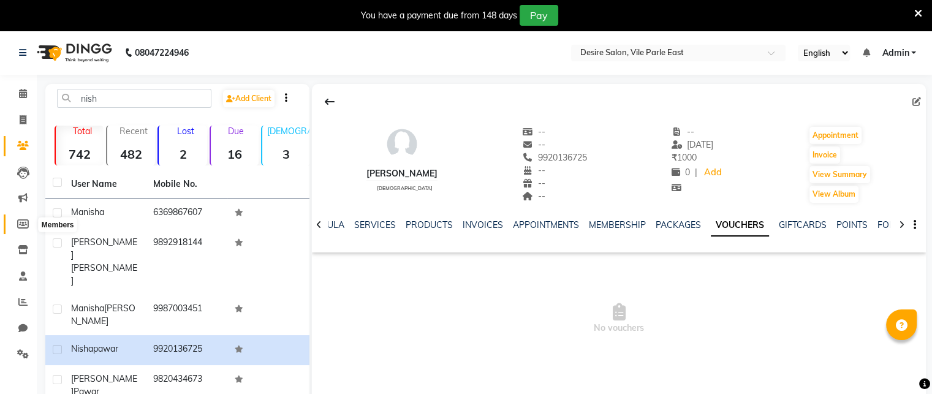
click at [21, 227] on icon at bounding box center [23, 223] width 12 height 9
select select
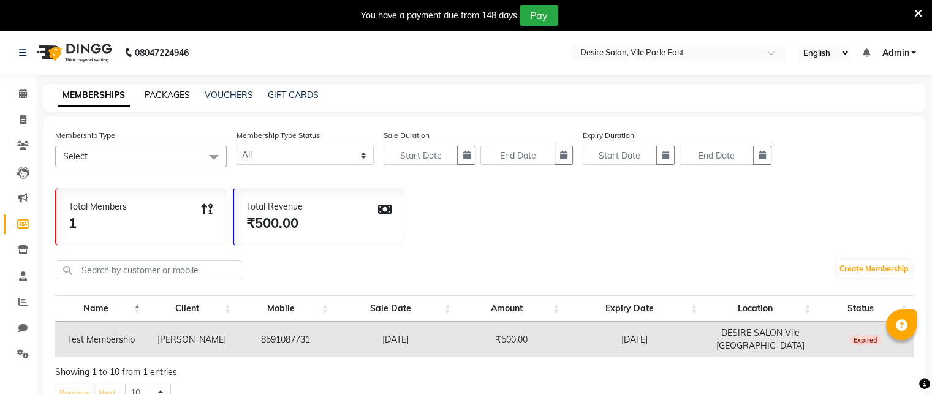
click at [177, 93] on link "PACKAGES" at bounding box center [167, 94] width 45 height 11
select select
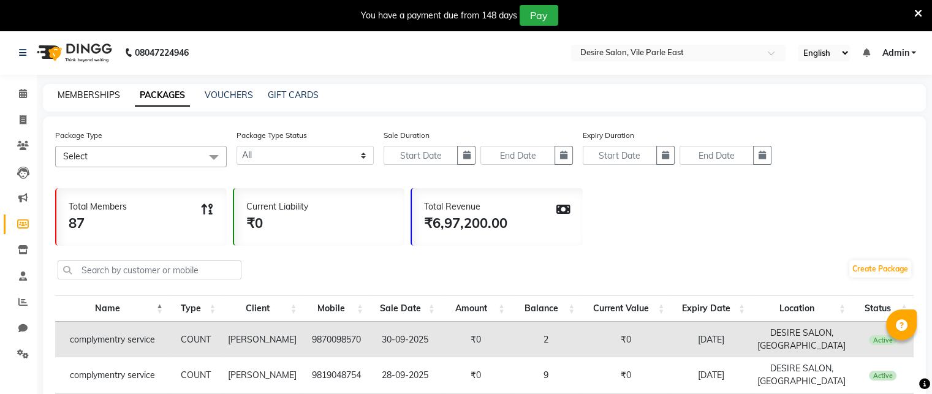
click at [91, 99] on link "MEMBERSHIPS" at bounding box center [89, 94] width 62 height 11
select select
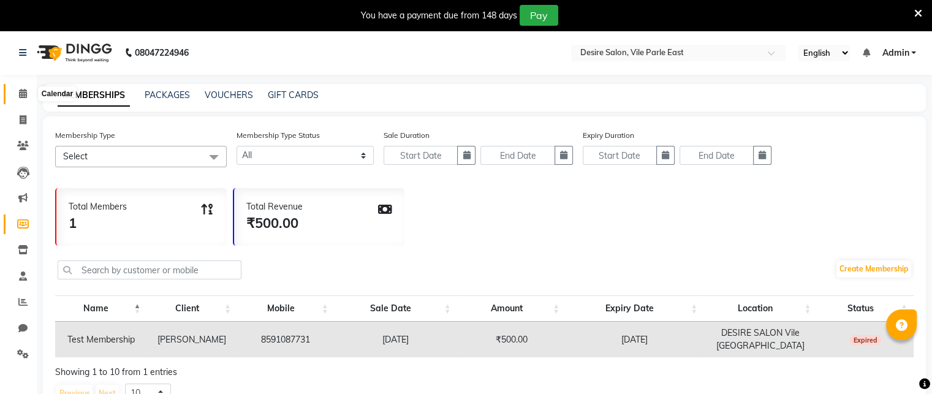
click at [22, 95] on icon at bounding box center [23, 93] width 8 height 9
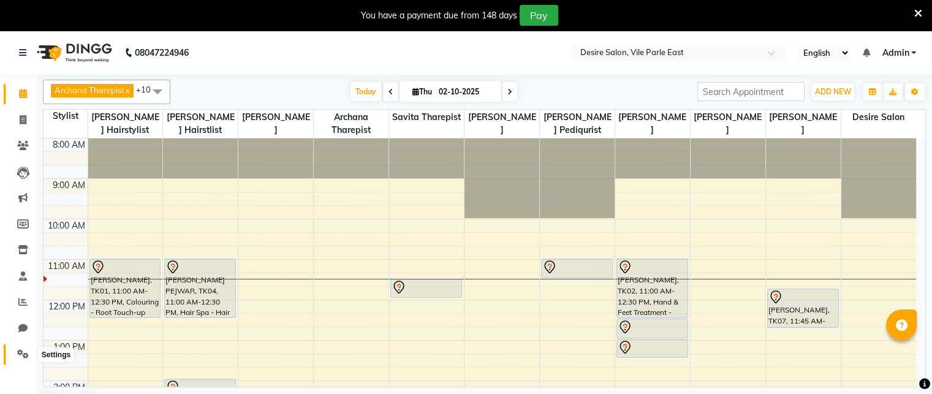
click at [24, 355] on icon at bounding box center [23, 353] width 12 height 9
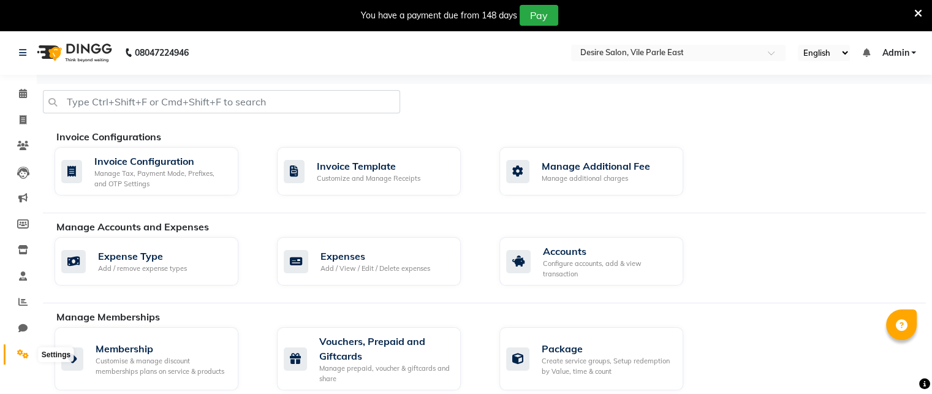
click at [24, 355] on icon at bounding box center [23, 353] width 12 height 9
click at [19, 95] on icon at bounding box center [23, 93] width 8 height 9
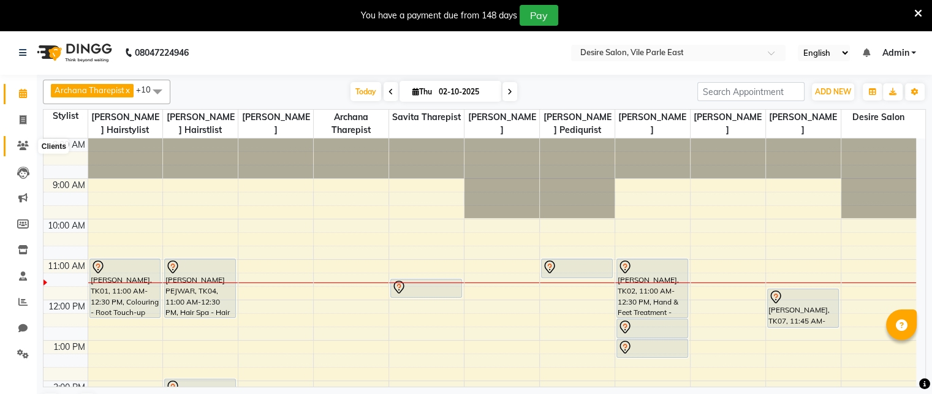
click at [23, 149] on icon at bounding box center [23, 145] width 12 height 9
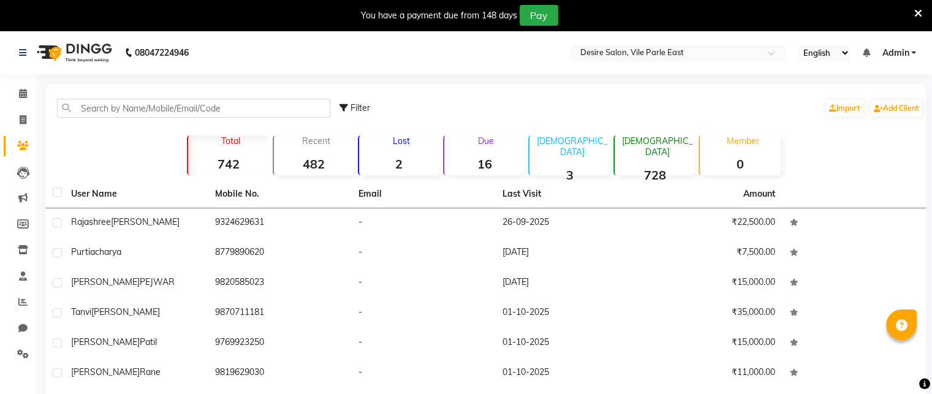
click at [23, 149] on icon at bounding box center [23, 145] width 12 height 9
click at [25, 223] on icon at bounding box center [23, 223] width 12 height 9
select select
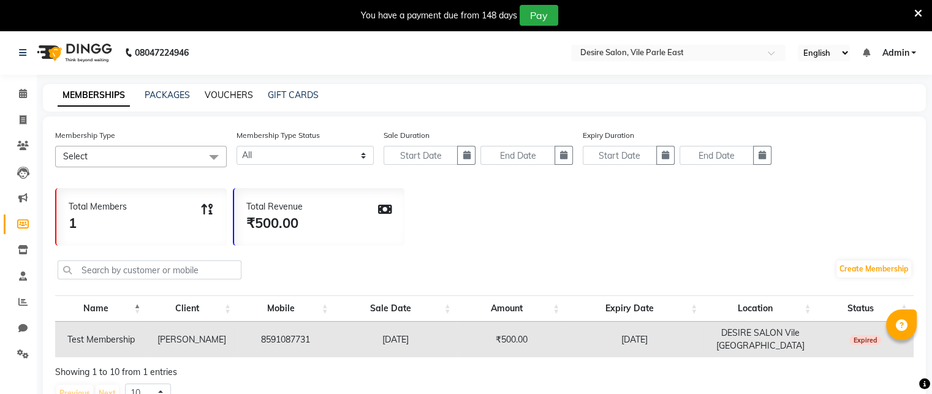
click at [216, 94] on link "VOUCHERS" at bounding box center [229, 94] width 48 height 11
select select
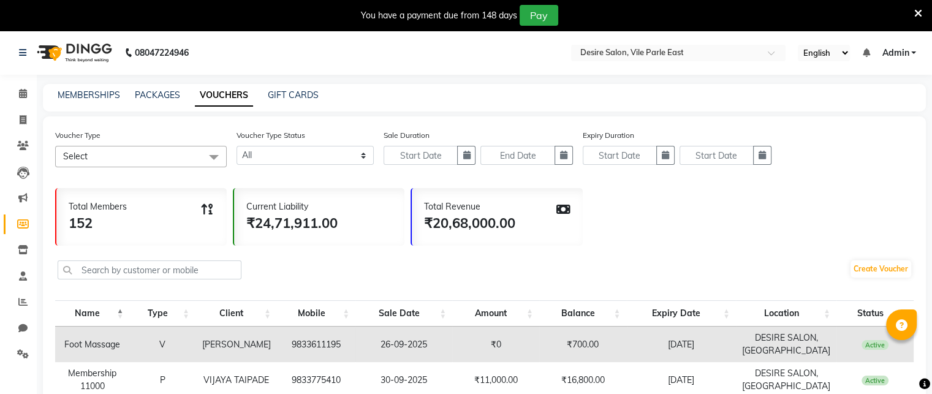
scroll to position [344, 0]
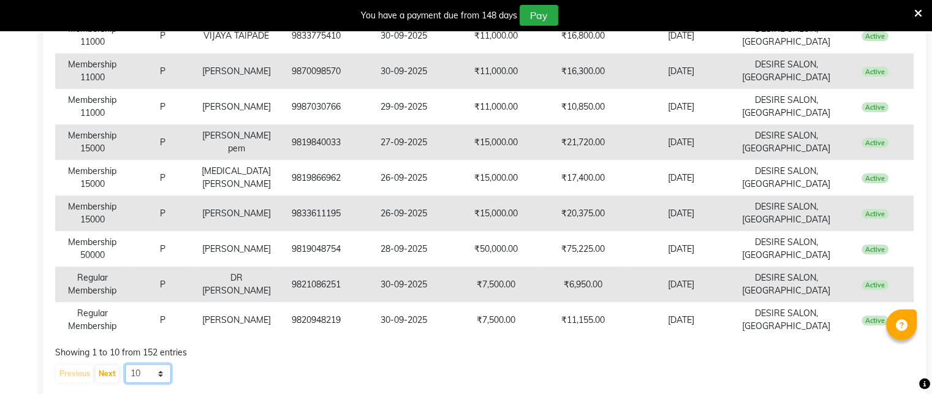
click at [145, 374] on select "10 20 50 100" at bounding box center [148, 373] width 46 height 19
select select "100"
click at [125, 364] on select "10 20 50 100" at bounding box center [148, 373] width 46 height 19
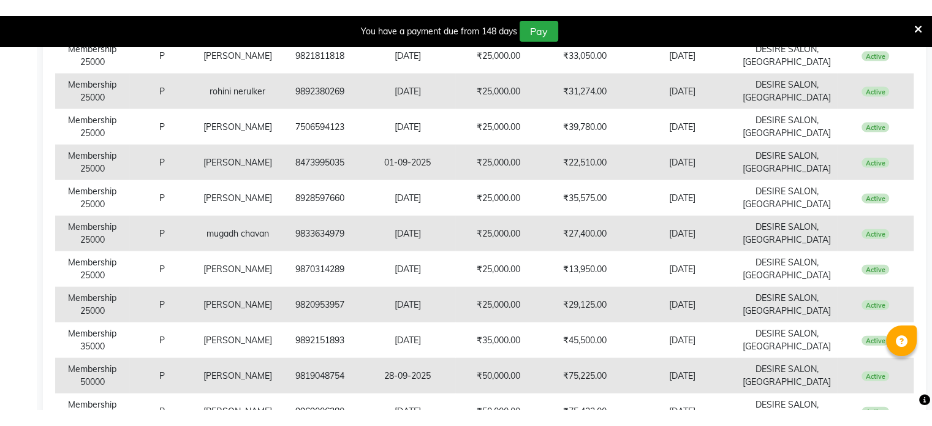
scroll to position [3100, 0]
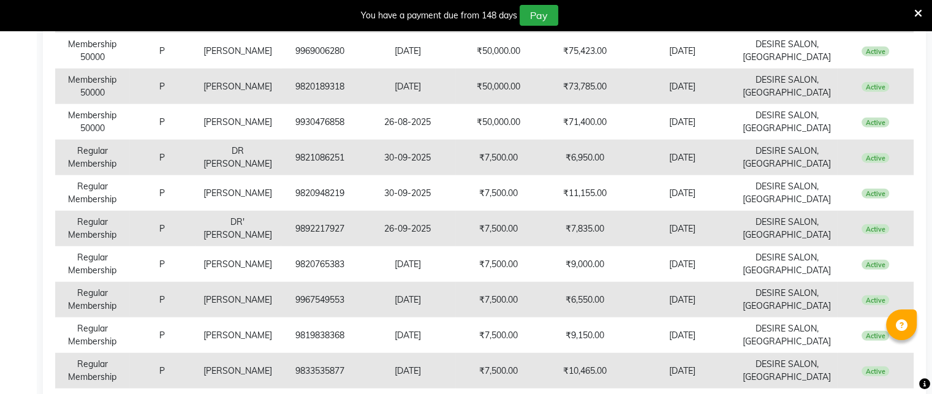
click at [916, 13] on icon at bounding box center [918, 13] width 8 height 11
